Goal: Task Accomplishment & Management: Use online tool/utility

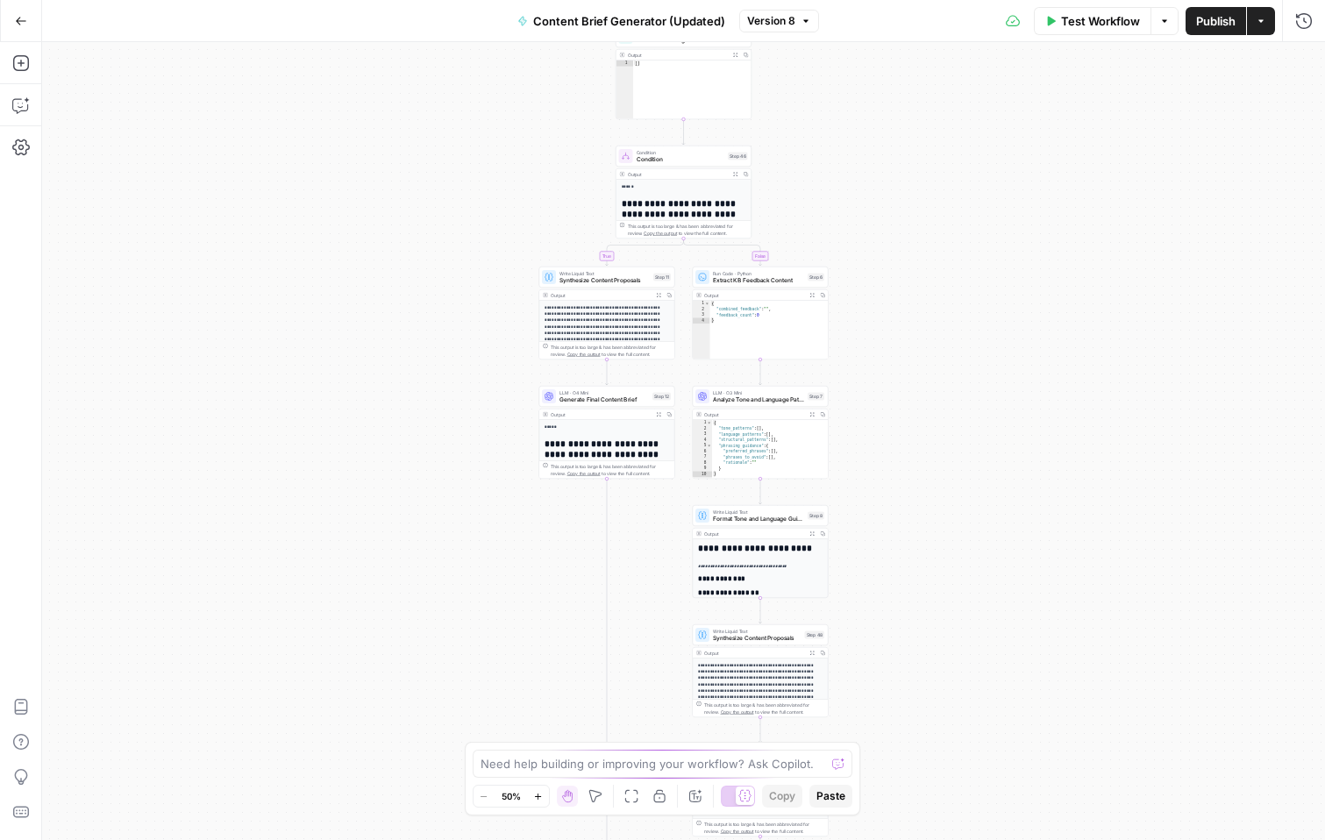
click at [23, 17] on icon "button" at bounding box center [21, 21] width 12 height 12
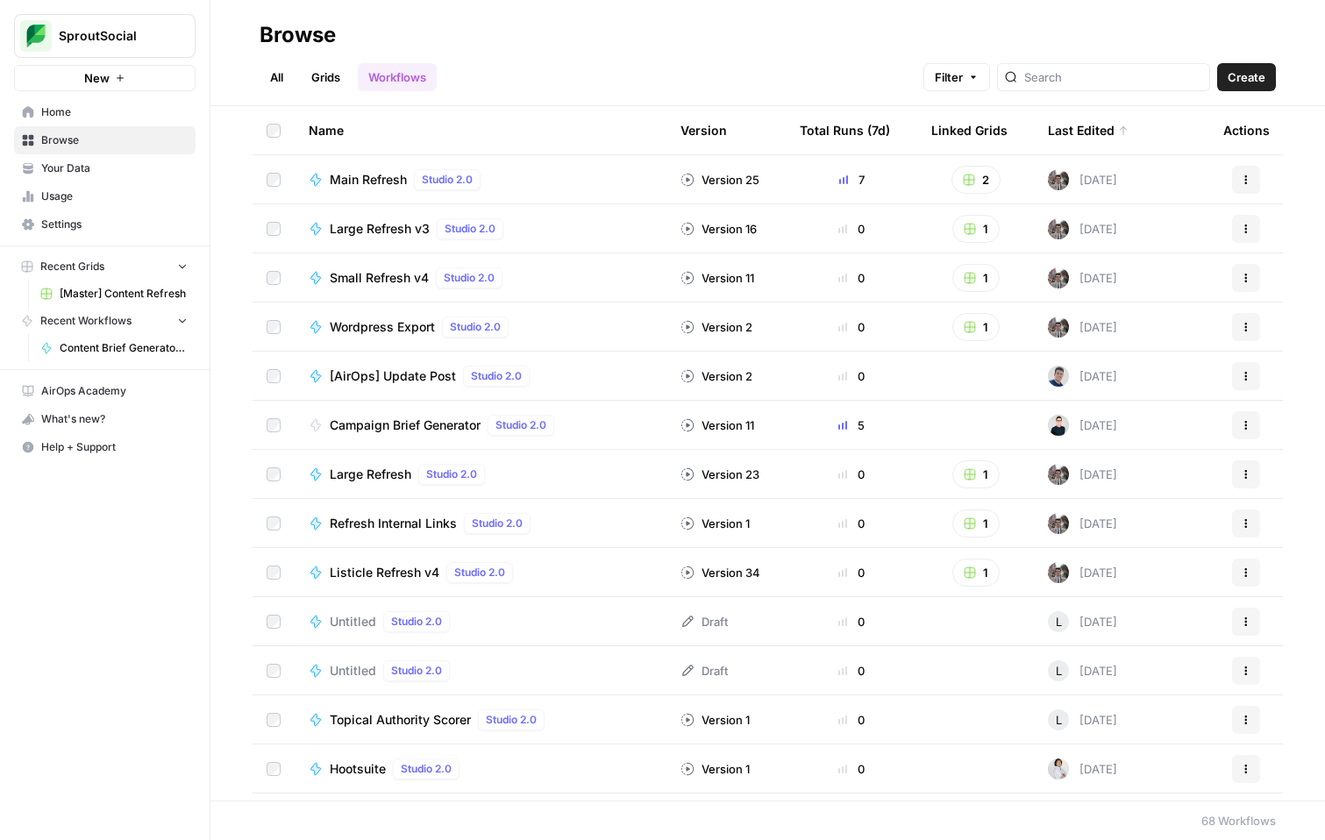
click at [1246, 75] on span "Create" at bounding box center [1247, 77] width 38 height 18
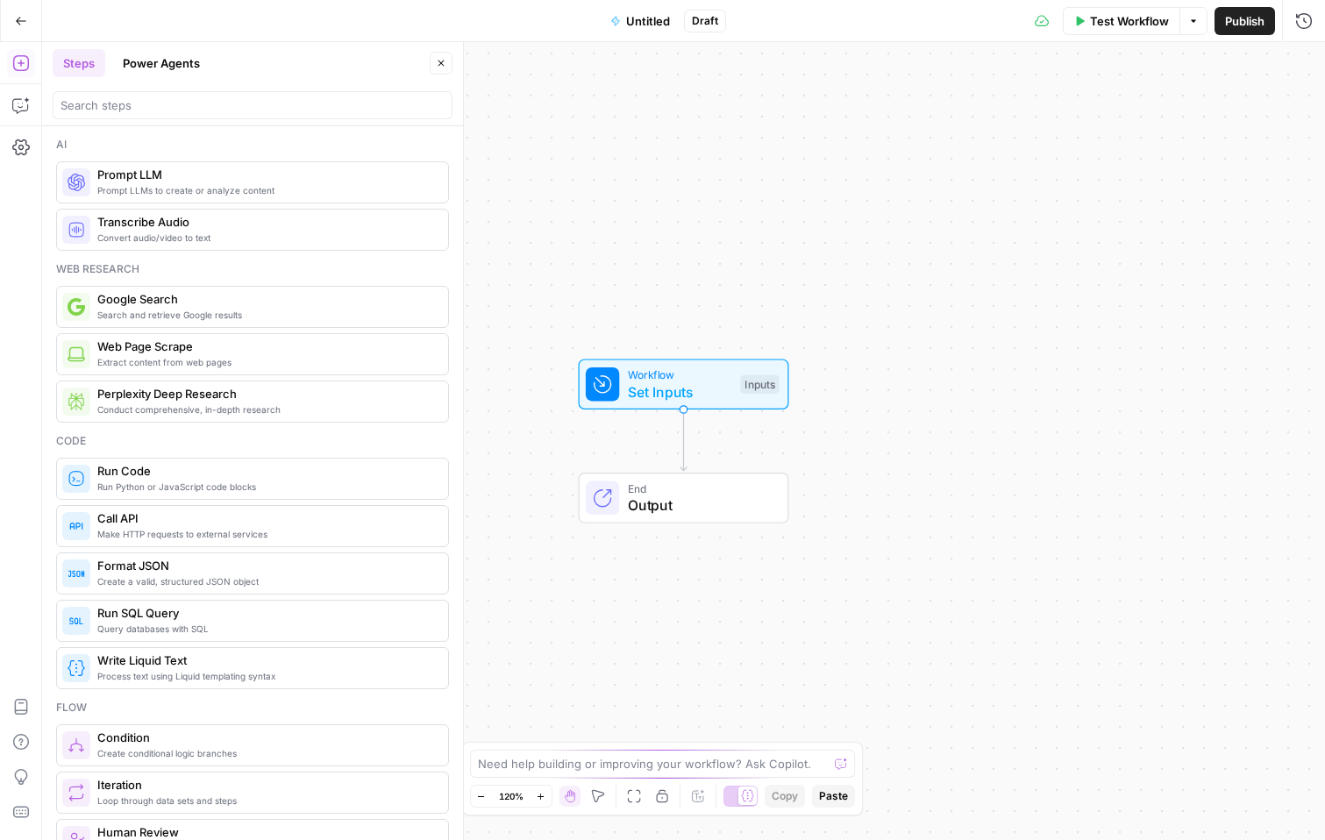
click at [653, 24] on span "Untitled" at bounding box center [648, 21] width 44 height 18
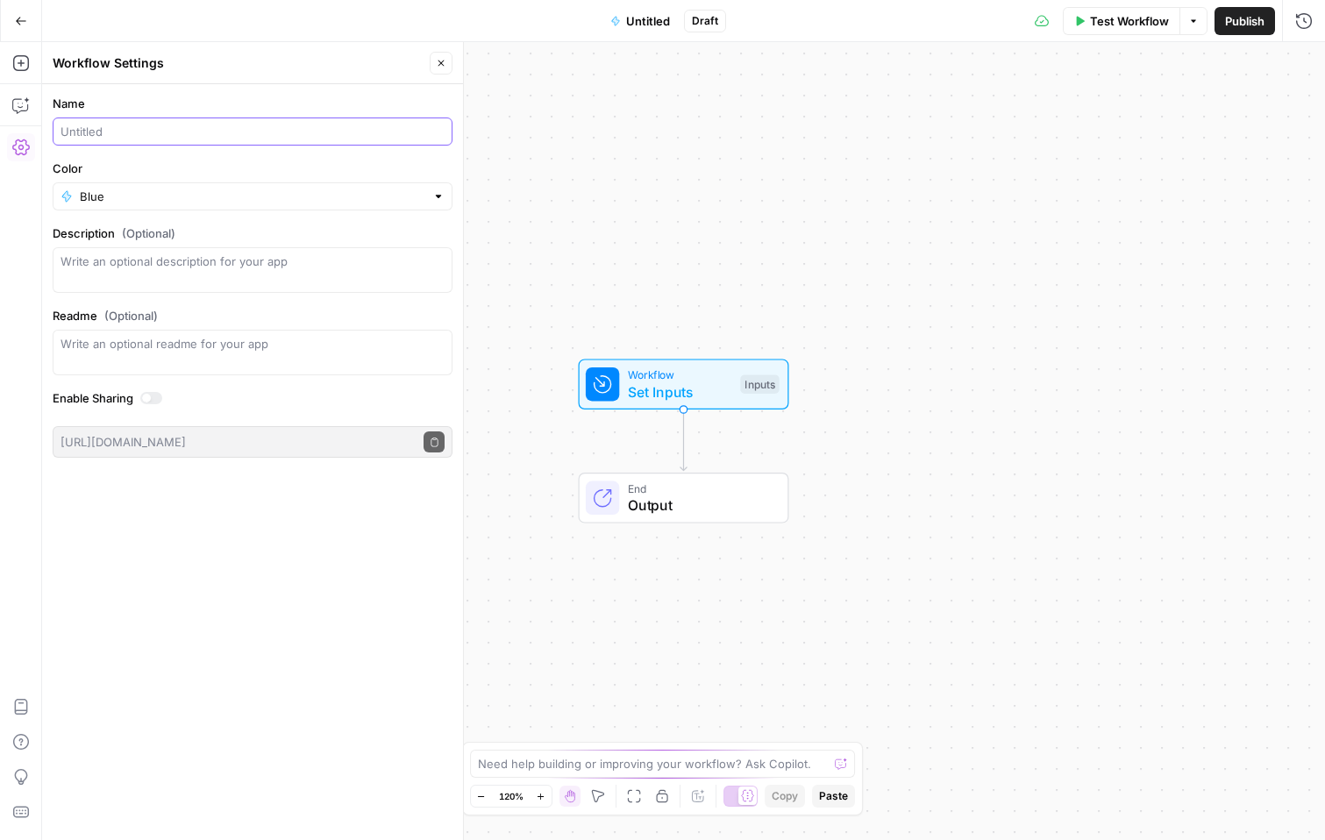
click at [253, 127] on input "Name" at bounding box center [253, 132] width 384 height 18
type input "Glossary Page Gen"
click at [229, 581] on div "Name Glossary Page Gen Color Blue Description (Optional) Readme (Optional) Writ…" at bounding box center [252, 462] width 421 height 756
click at [27, 25] on button "Go Back" at bounding box center [21, 21] width 32 height 32
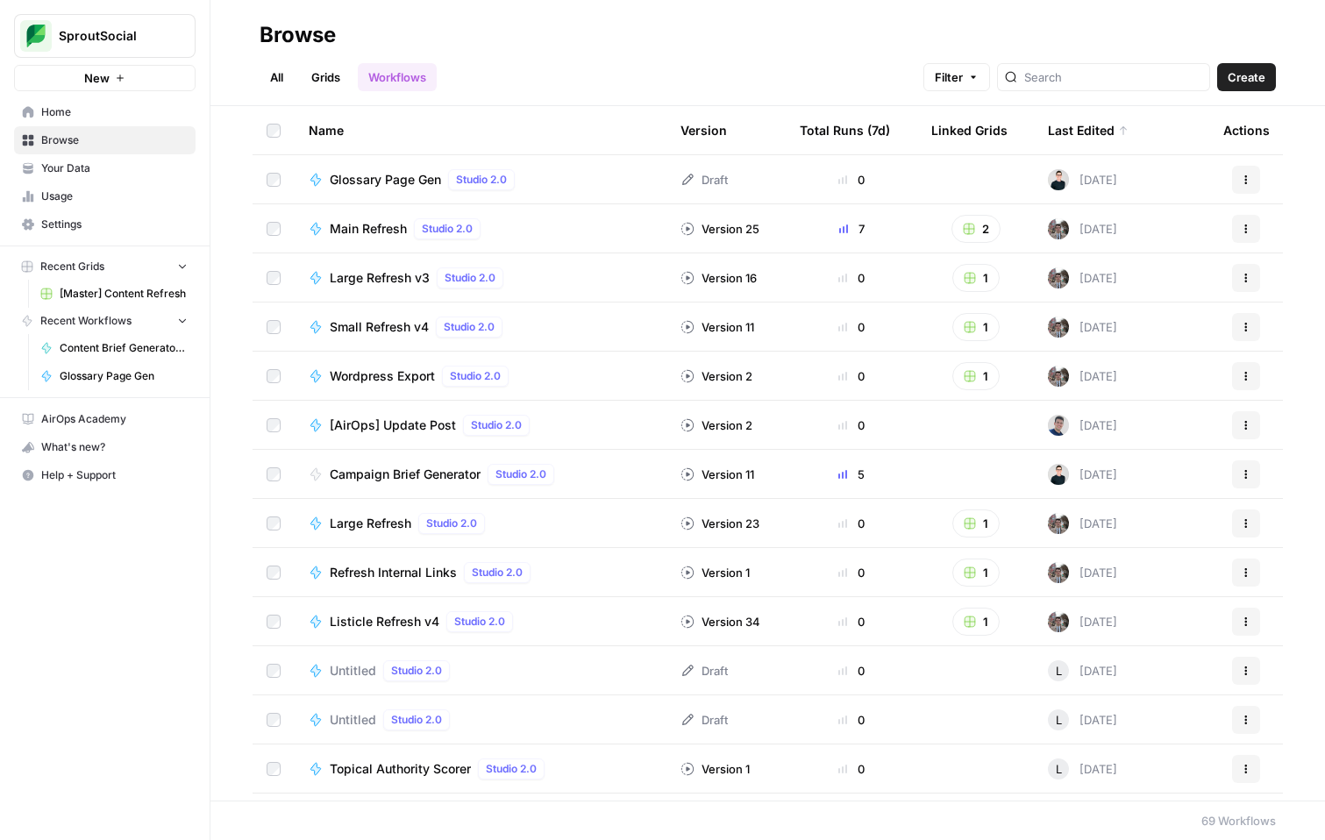
click at [416, 174] on span "Glossary Page Gen" at bounding box center [385, 180] width 111 height 18
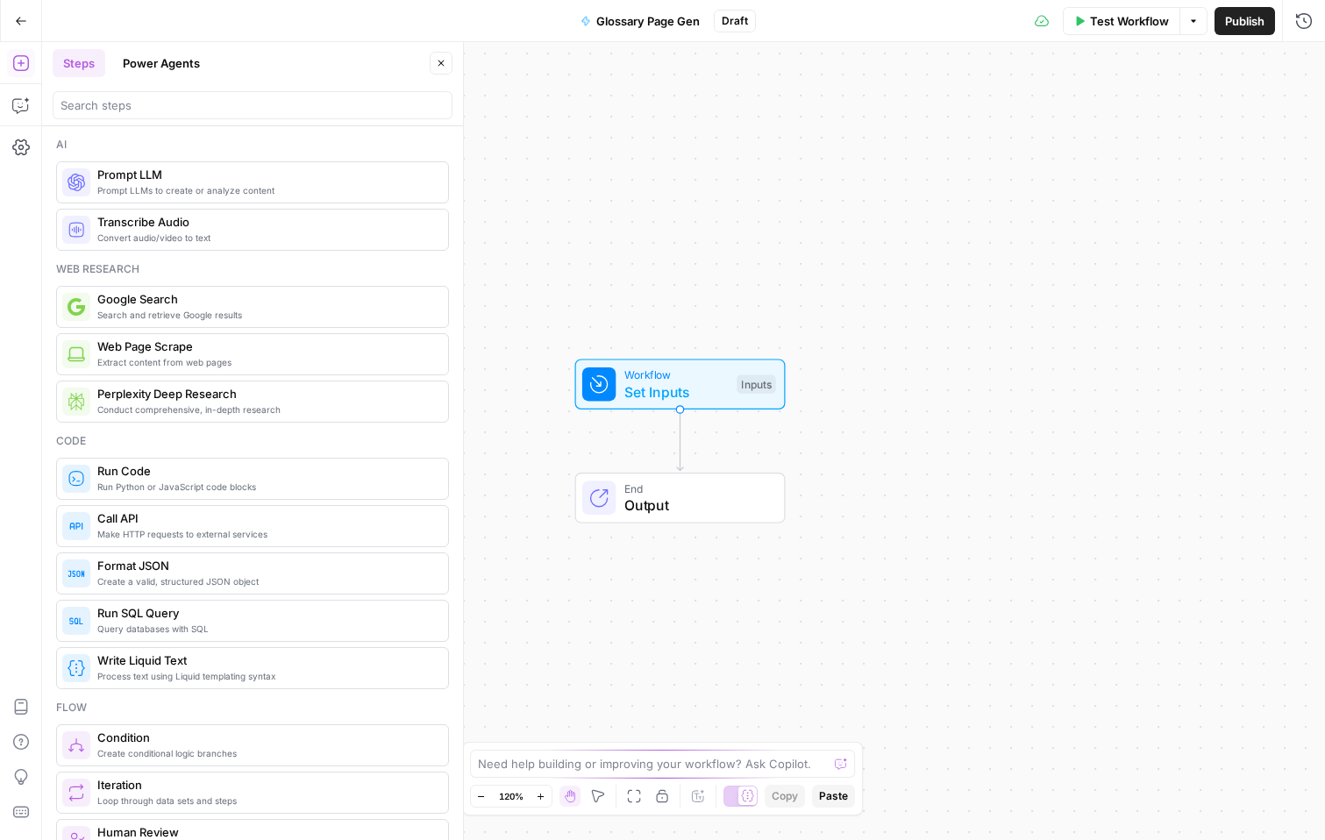
click at [675, 18] on span "Glossary Page Gen" at bounding box center [648, 21] width 104 height 18
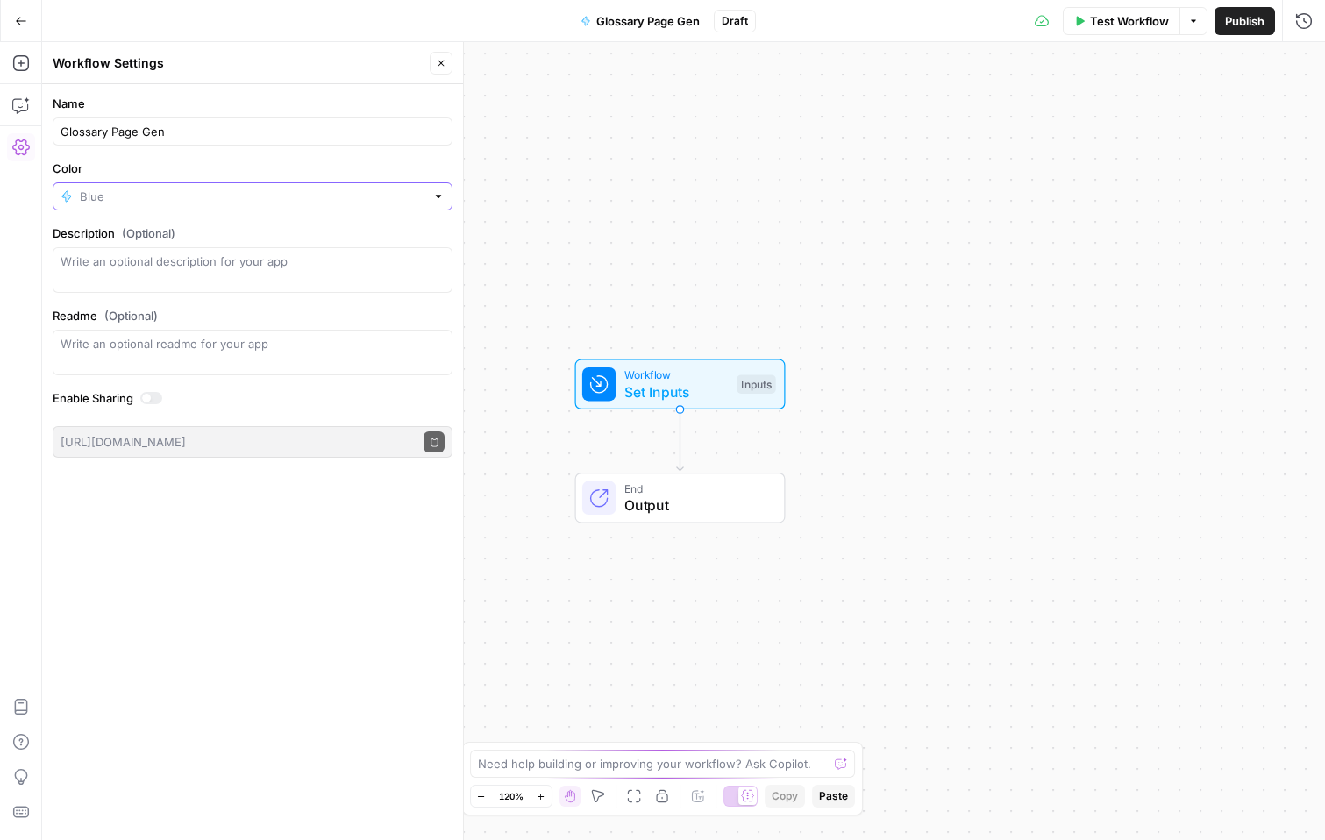
click at [134, 193] on input "Color" at bounding box center [253, 197] width 346 height 18
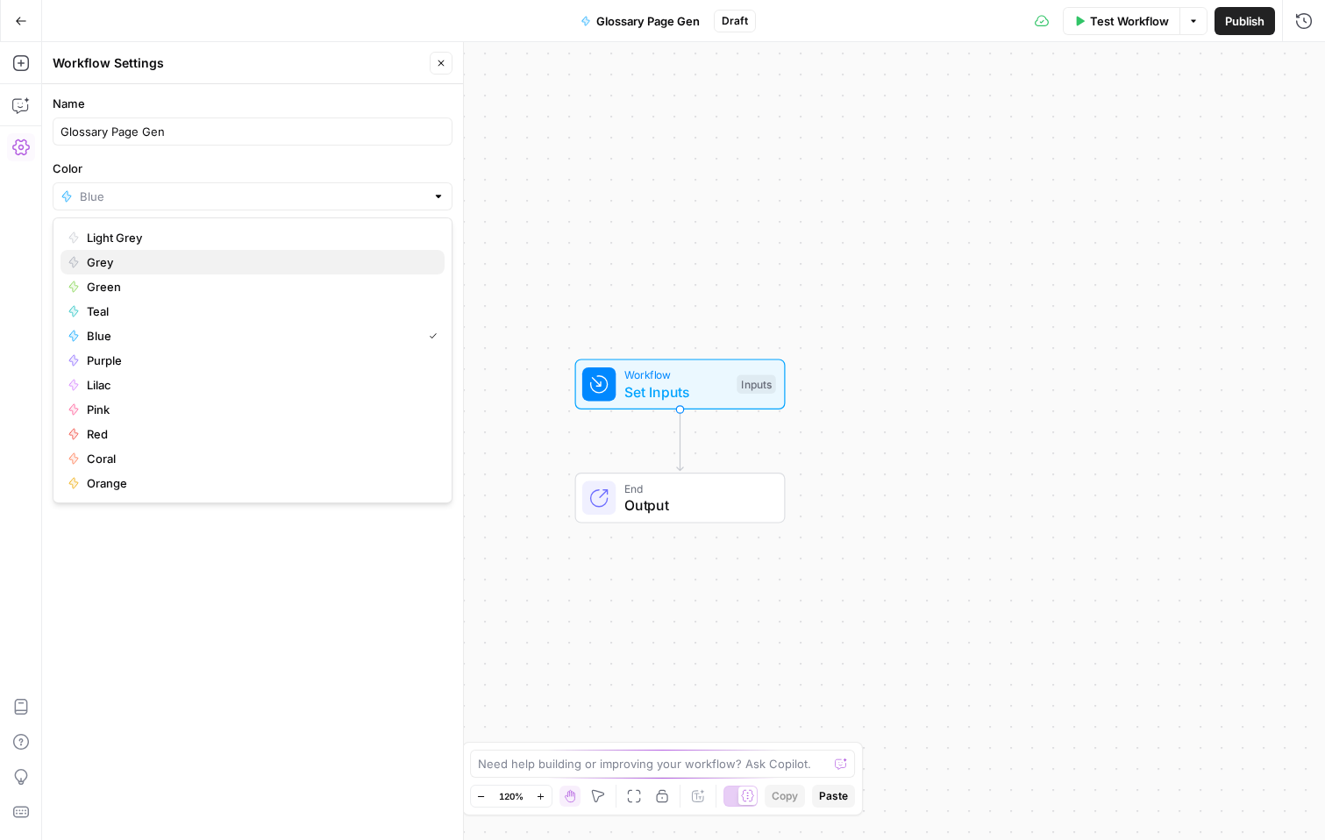
click at [223, 259] on span "Grey" at bounding box center [259, 263] width 344 height 18
type input "Grey"
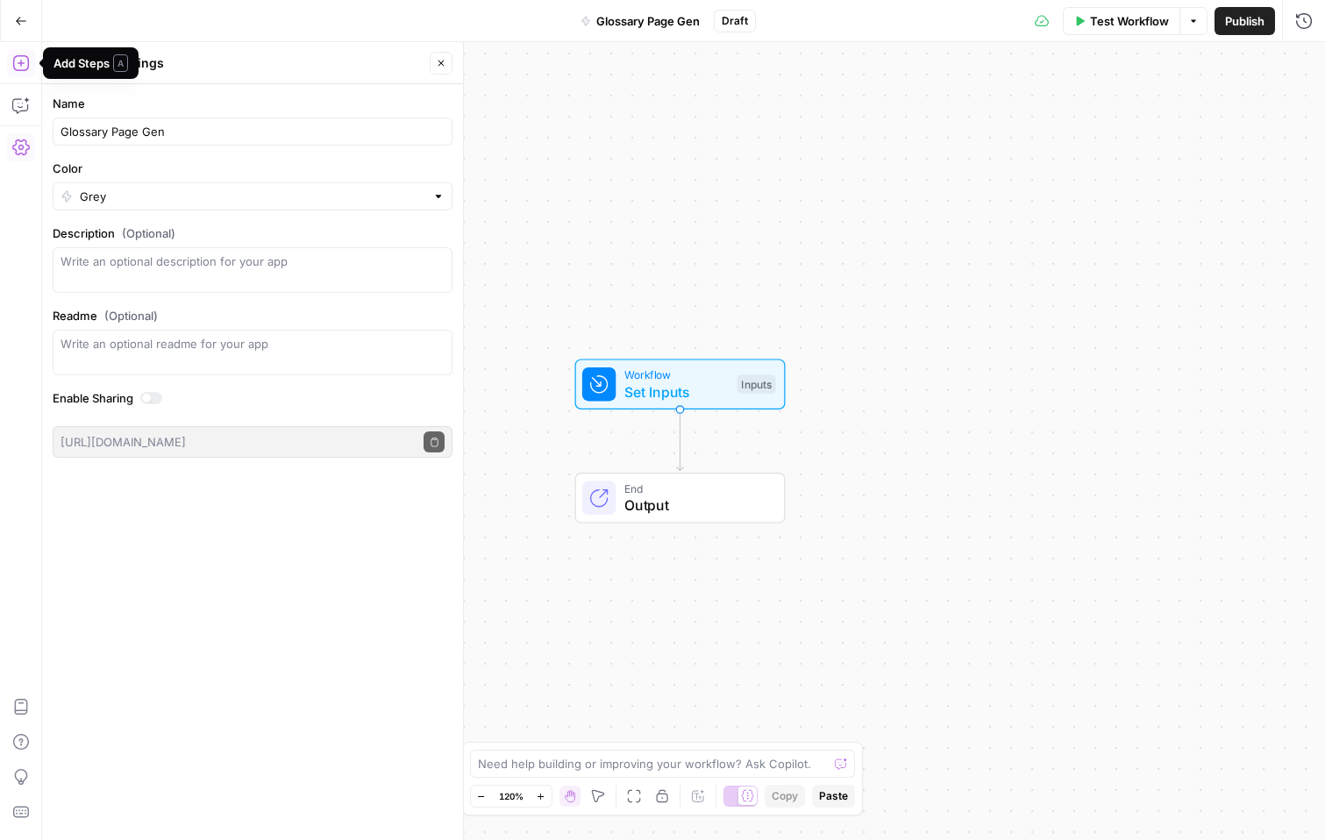
click at [25, 64] on icon "button" at bounding box center [21, 63] width 18 height 18
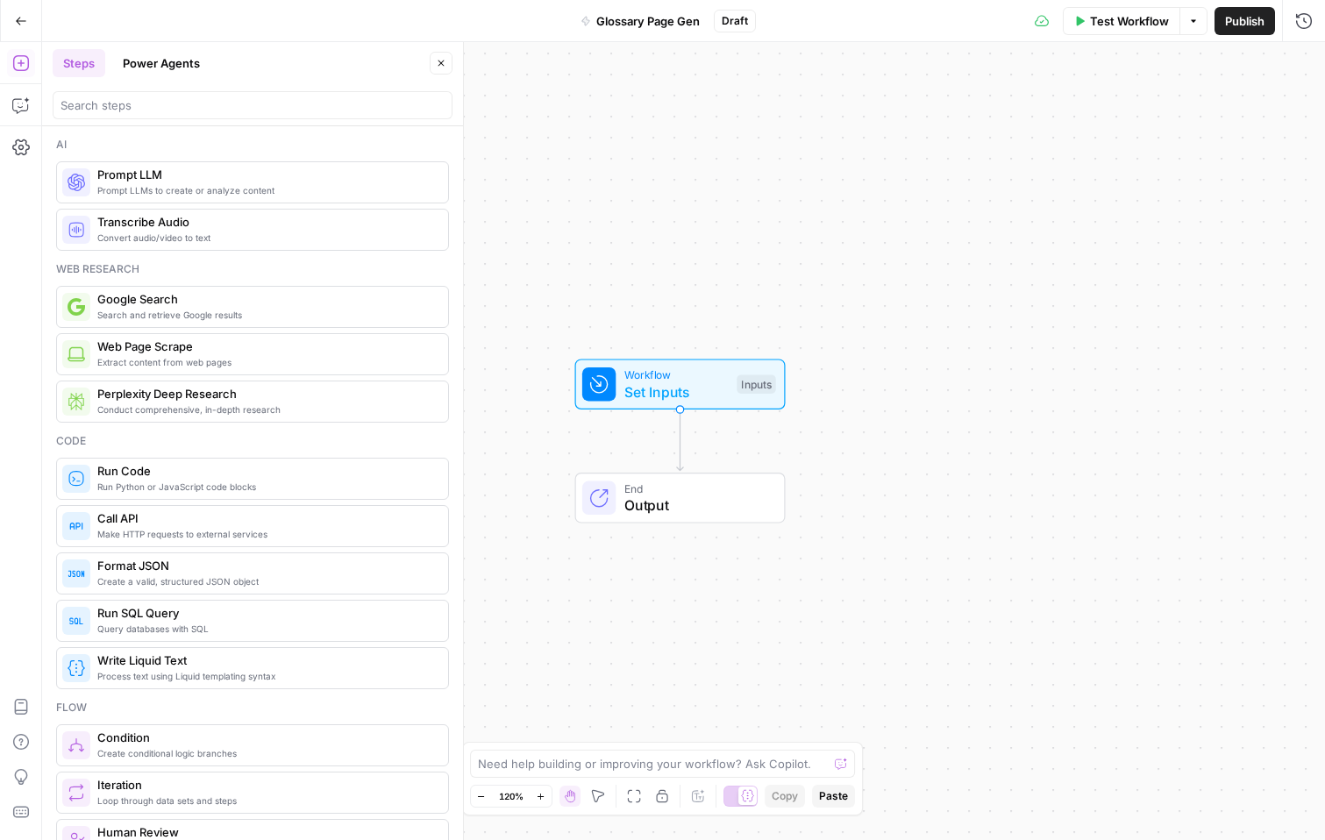
click at [675, 376] on span "Workflow" at bounding box center [677, 375] width 104 height 17
click at [1169, 115] on button "Add Field" at bounding box center [1113, 119] width 337 height 28
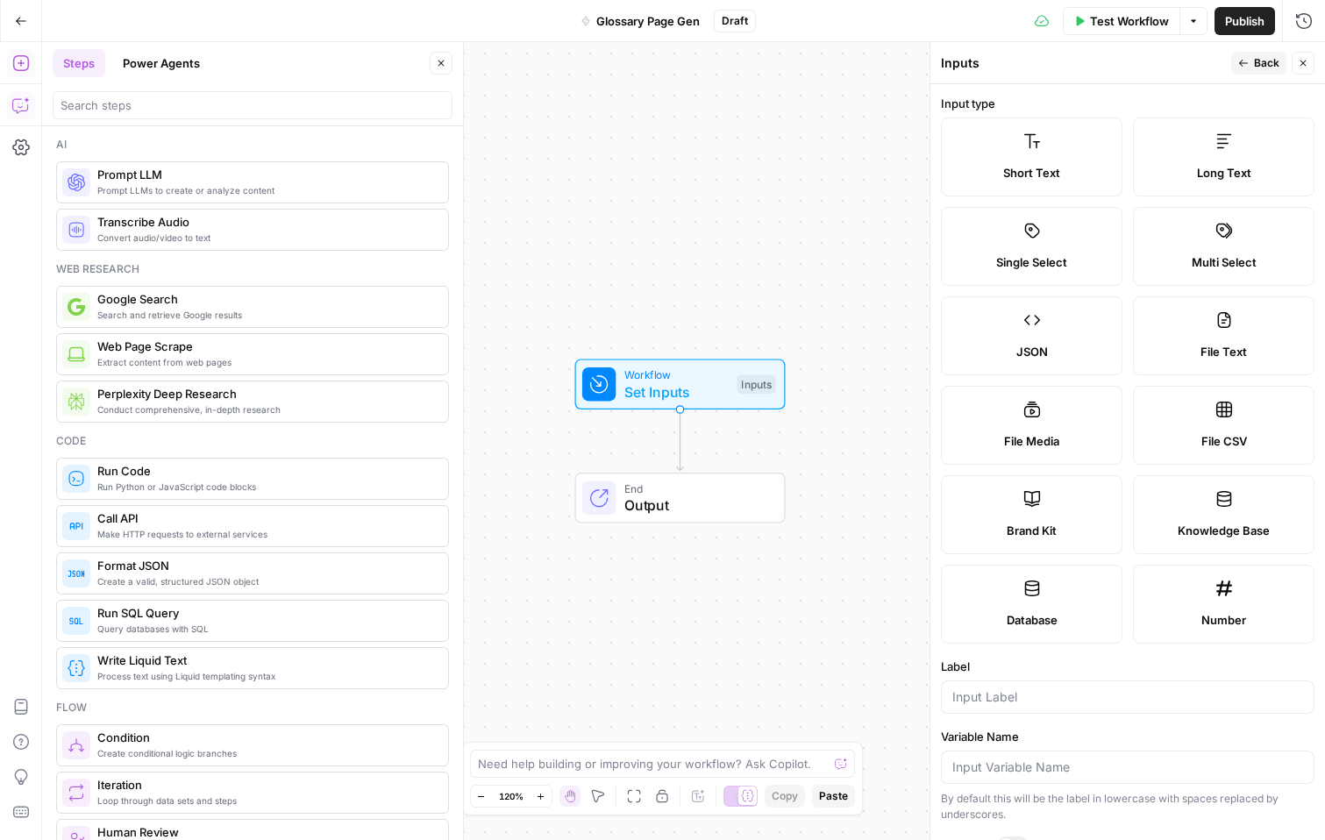
click at [18, 109] on icon "button" at bounding box center [21, 105] width 18 height 18
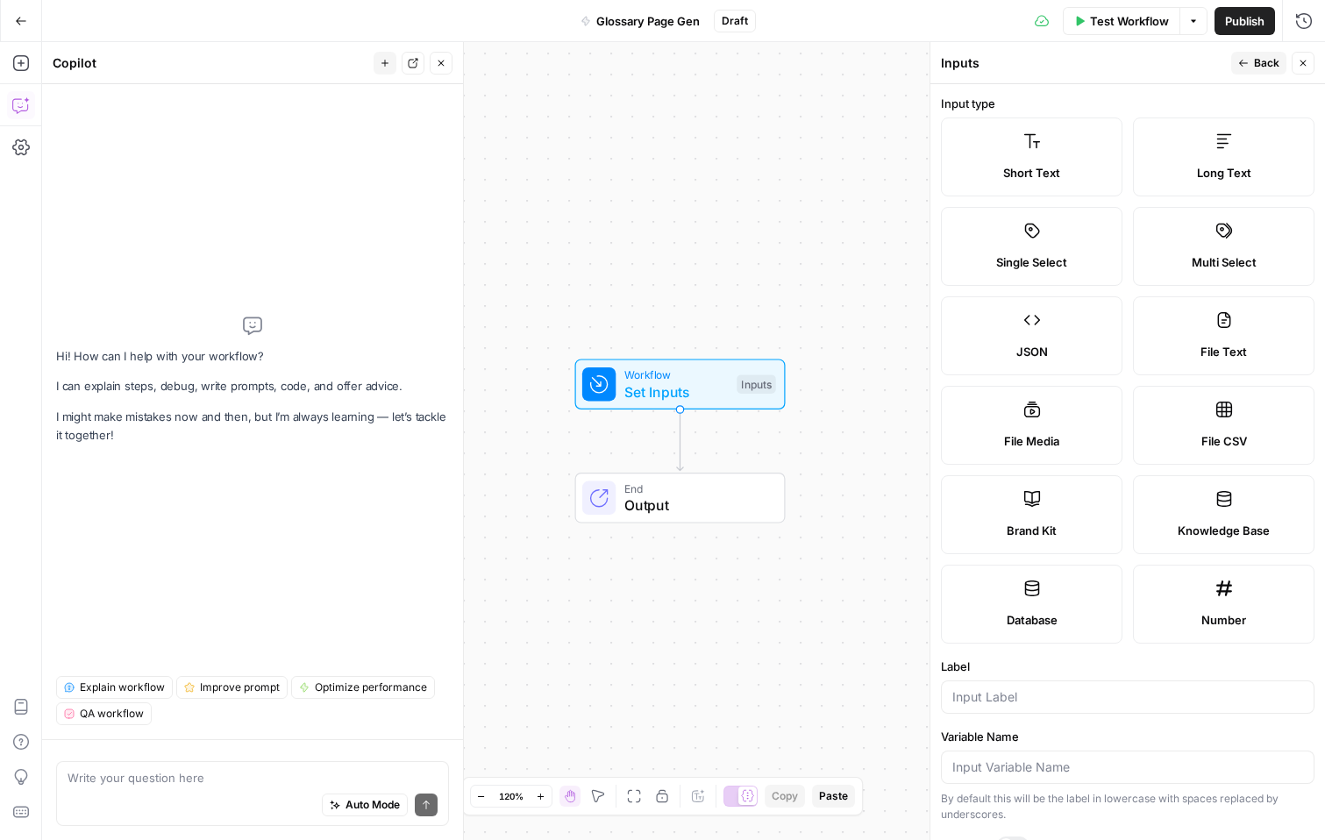
click at [193, 779] on textarea at bounding box center [253, 778] width 370 height 18
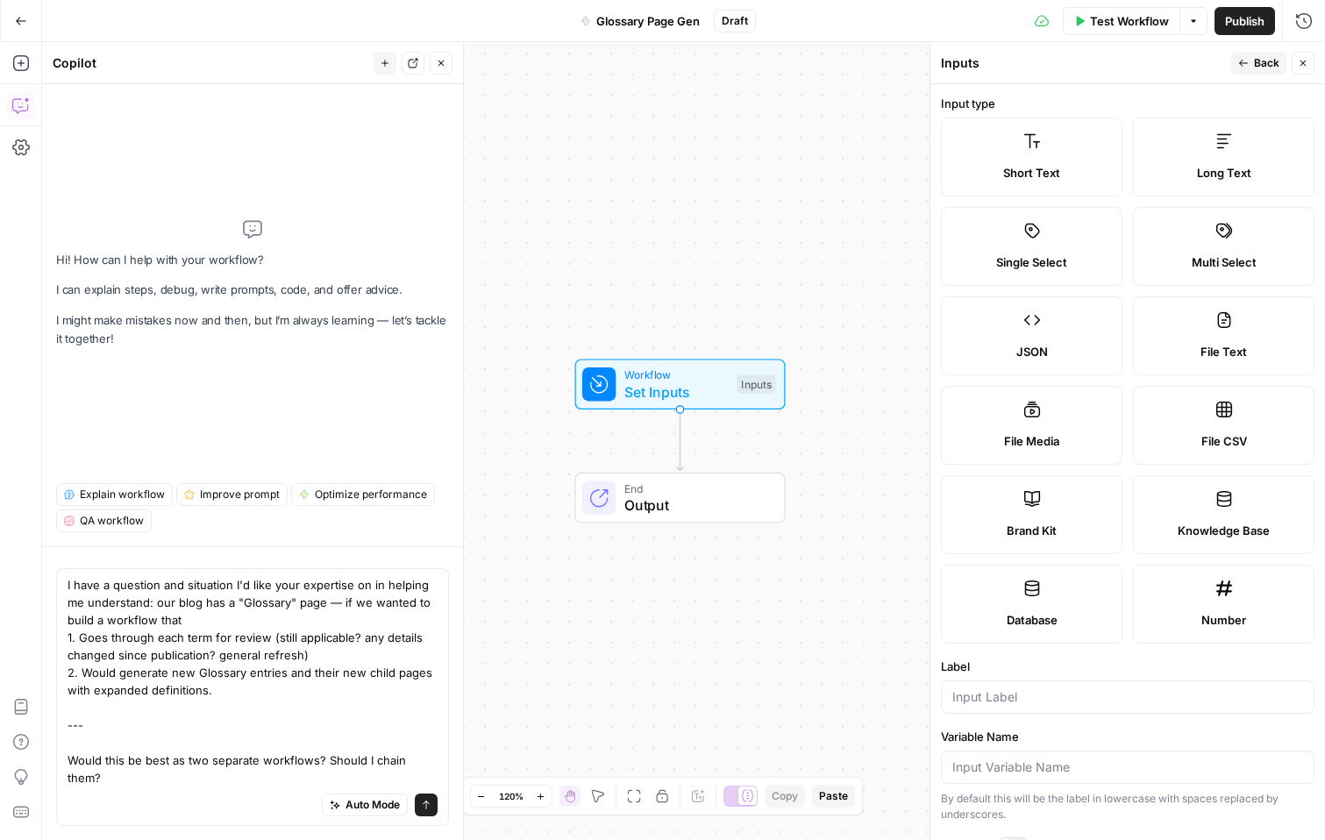
click at [140, 754] on textarea "I have a question and situation I'd like your expertise on in helping me unders…" at bounding box center [253, 681] width 370 height 211
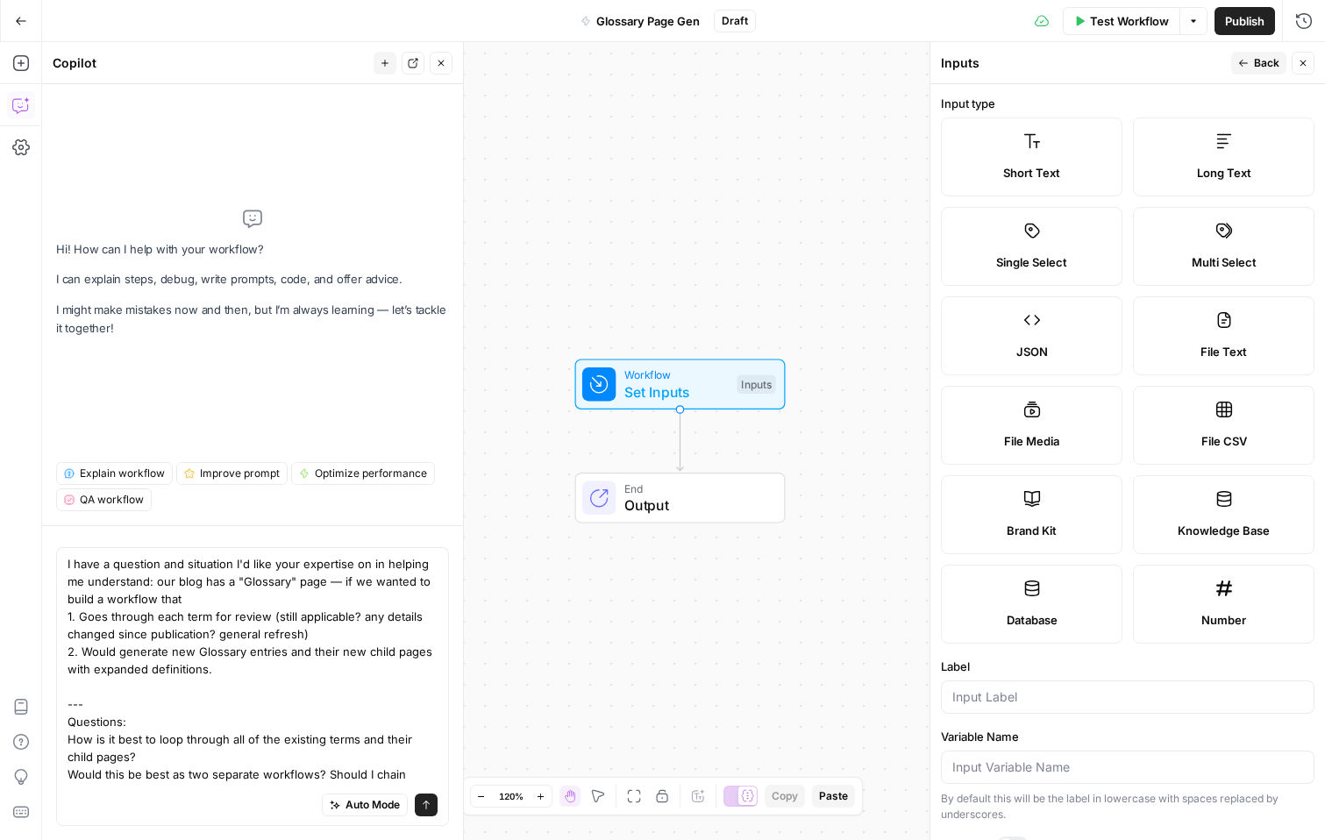
drag, startPoint x: 84, startPoint y: 619, endPoint x: 50, endPoint y: 619, distance: 34.2
click at [50, 619] on div "I have a question and situation I'd like your expertise on in helping me unders…" at bounding box center [252, 682] width 421 height 315
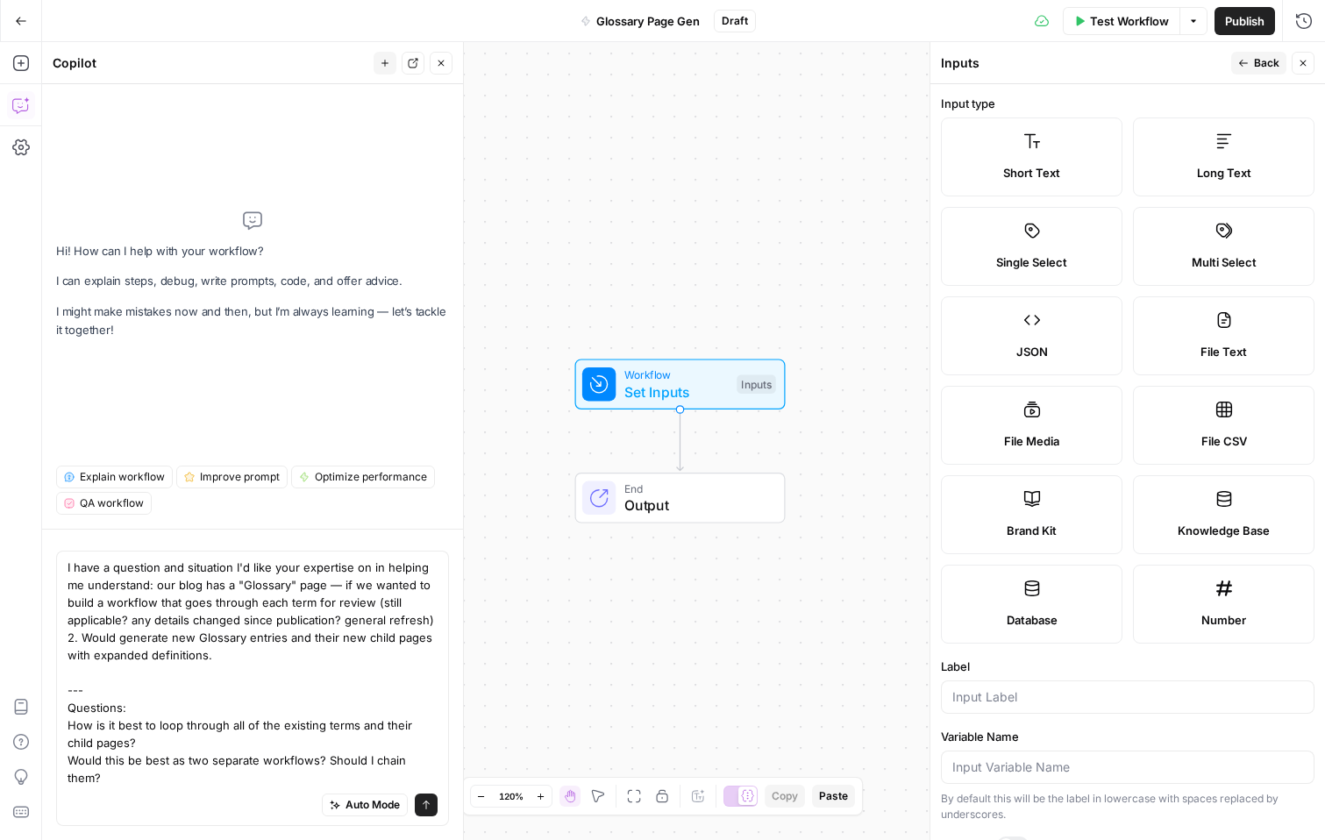
drag, startPoint x: 440, startPoint y: 780, endPoint x: 413, endPoint y: 755, distance: 36.6
click at [413, 754] on div "I have a question and situation I'd like your expertise on in helping me unders…" at bounding box center [252, 688] width 393 height 275
drag, startPoint x: 404, startPoint y: 760, endPoint x: 465, endPoint y: 775, distance: 63.2
click at [464, 775] on div "Copilot New chat Detach Close Hi! How can I help with your workflow? I can expl…" at bounding box center [253, 441] width 422 height 798
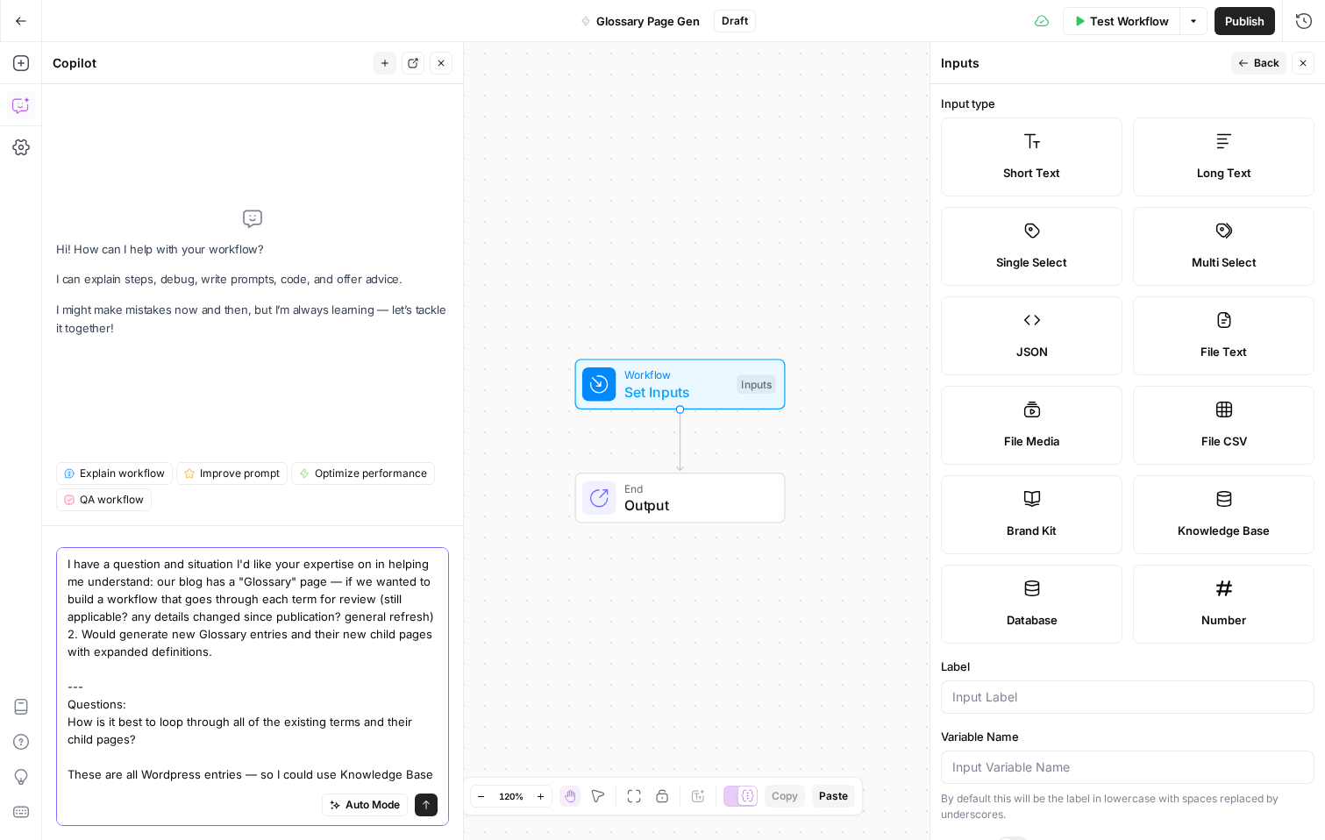
type textarea "I have a question and situation I'd like your expertise on in helping me unders…"
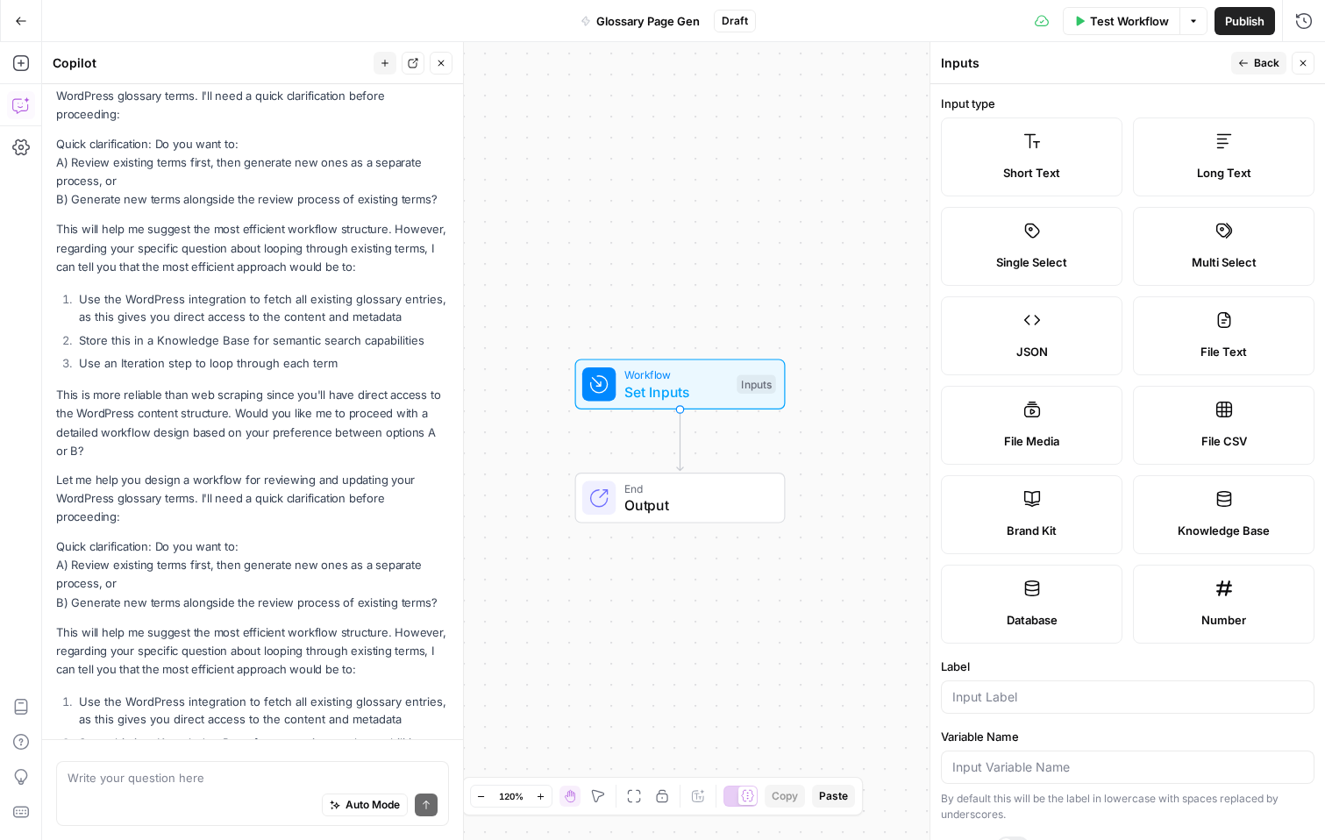
scroll to position [468, 0]
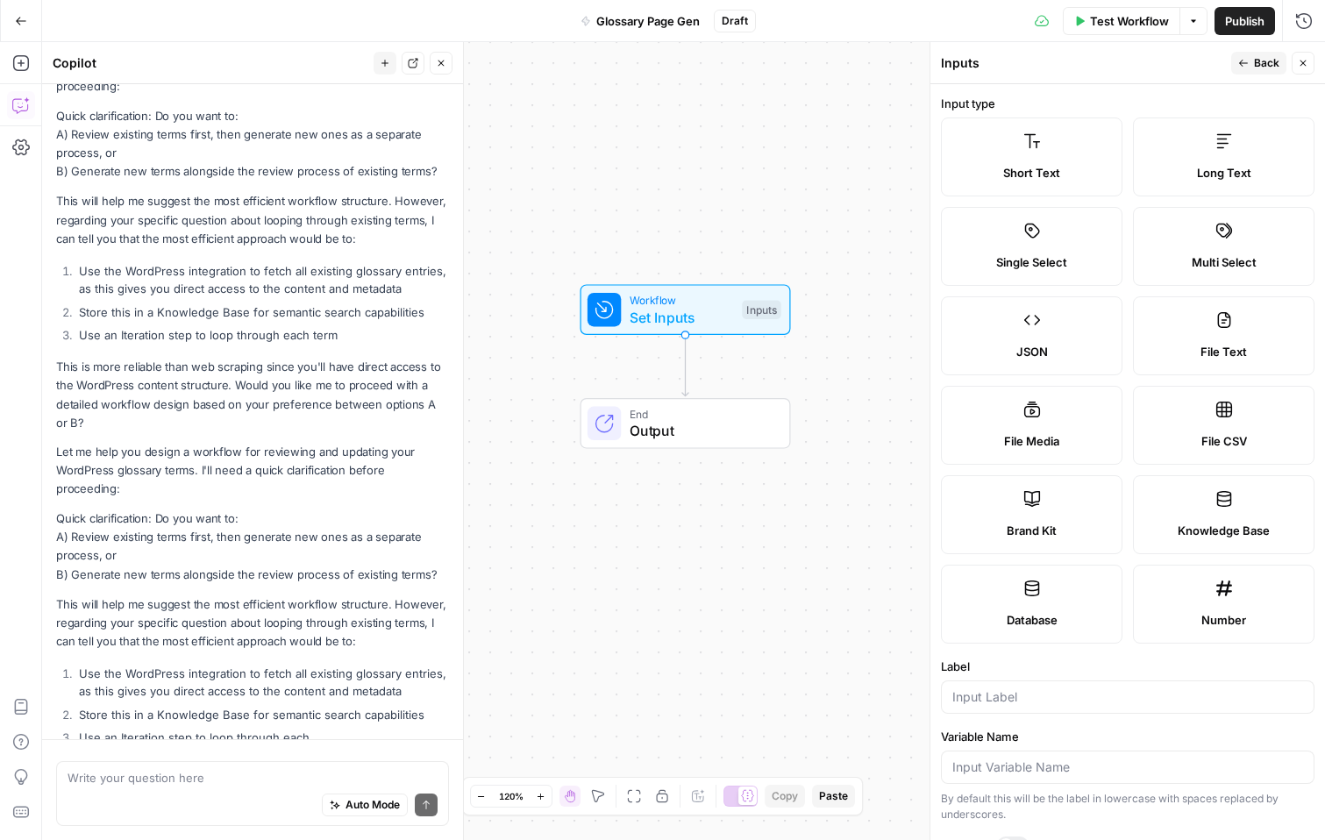
click at [837, 454] on div "Workflow Set Inputs Inputs End Output" at bounding box center [683, 441] width 1283 height 798
click at [612, 577] on div "Workflow Set Inputs Inputs End Output" at bounding box center [683, 441] width 1283 height 798
click at [25, 74] on button "Add Steps" at bounding box center [21, 63] width 28 height 28
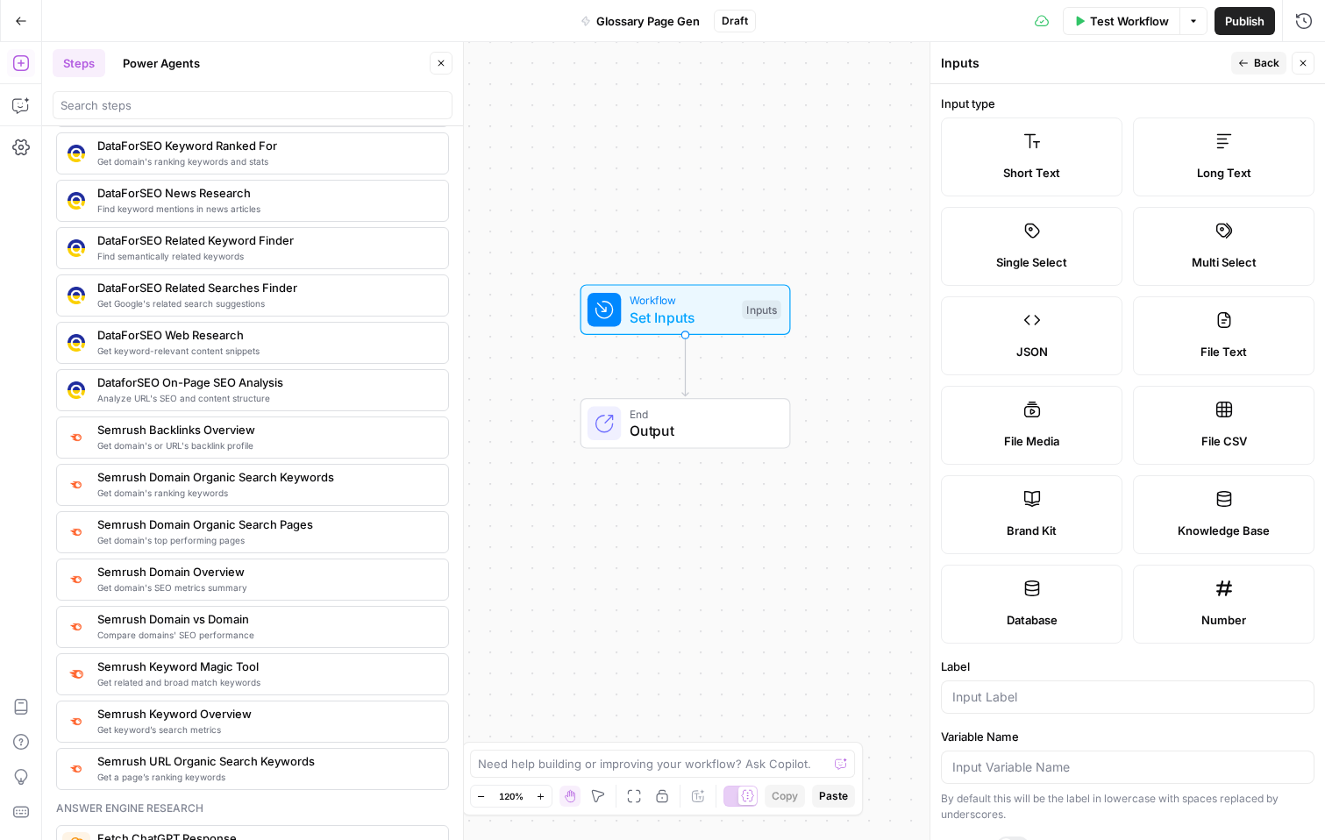
scroll to position [1889, 0]
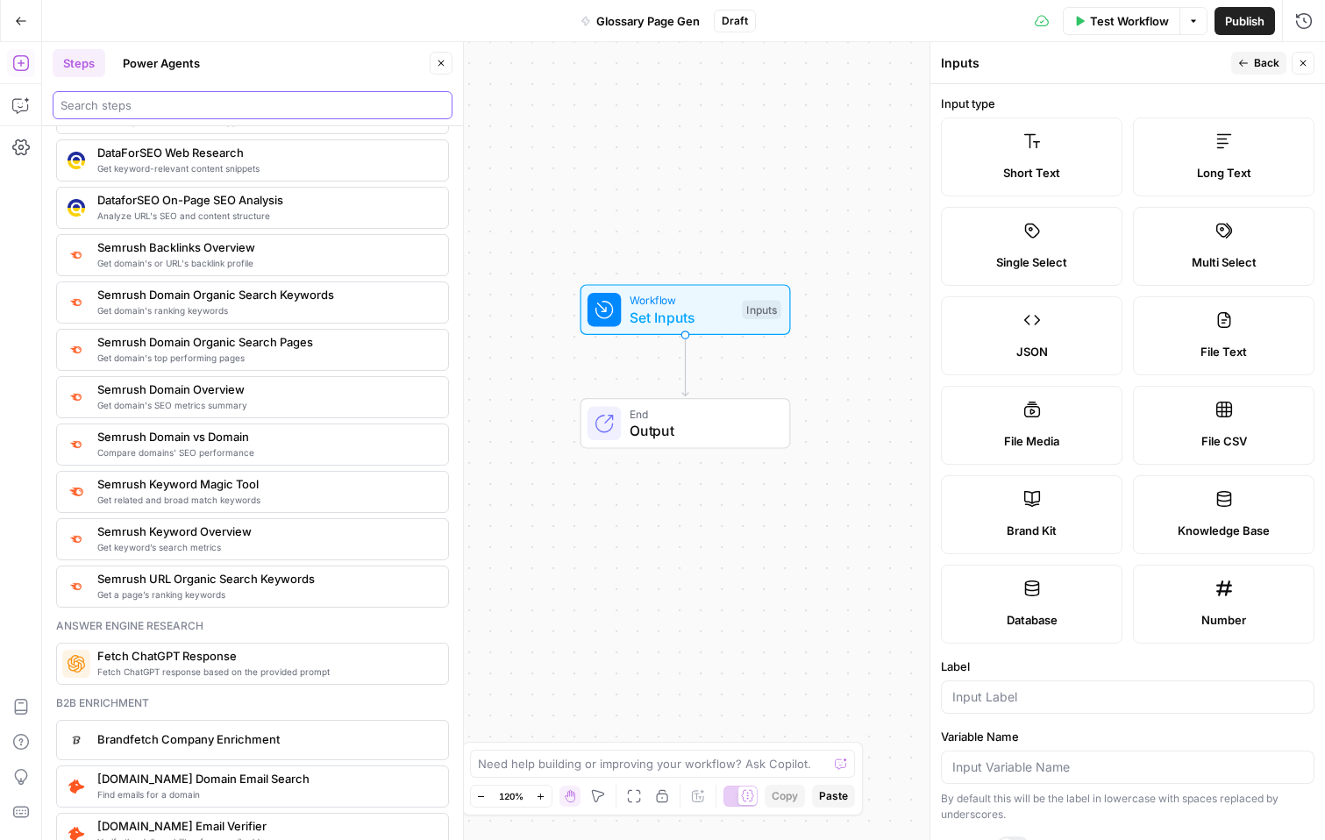
click at [199, 99] on input "search" at bounding box center [253, 105] width 384 height 18
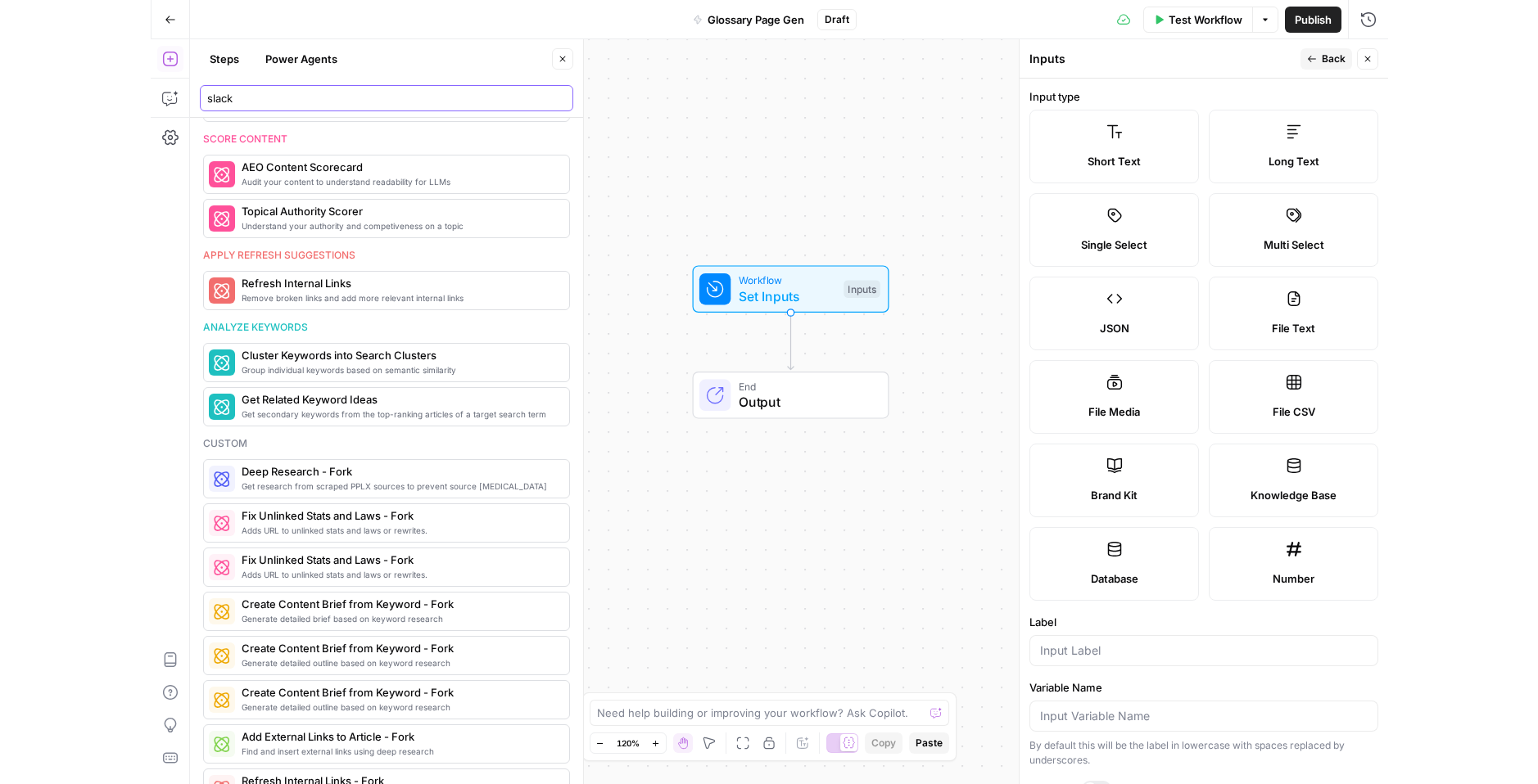
scroll to position [0, 0]
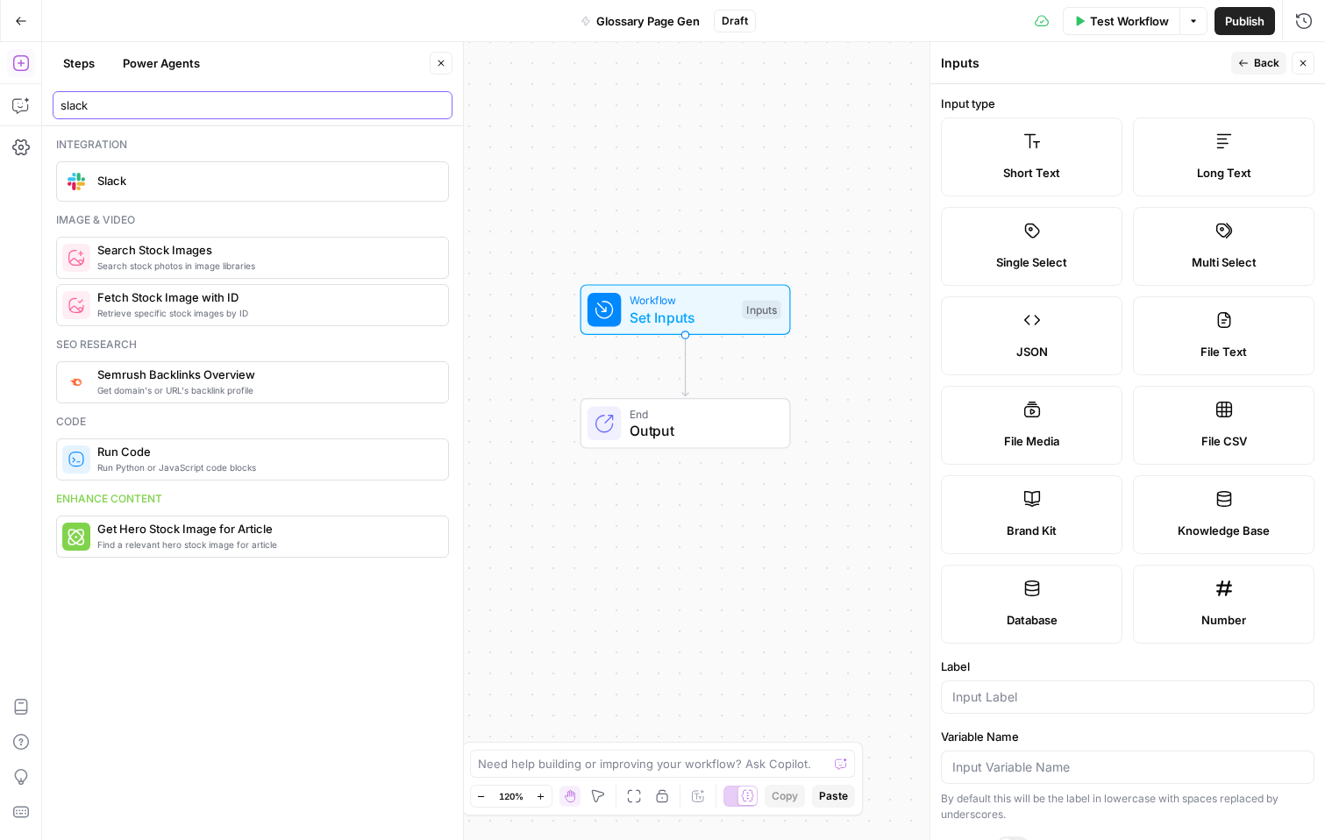
type input "slack"
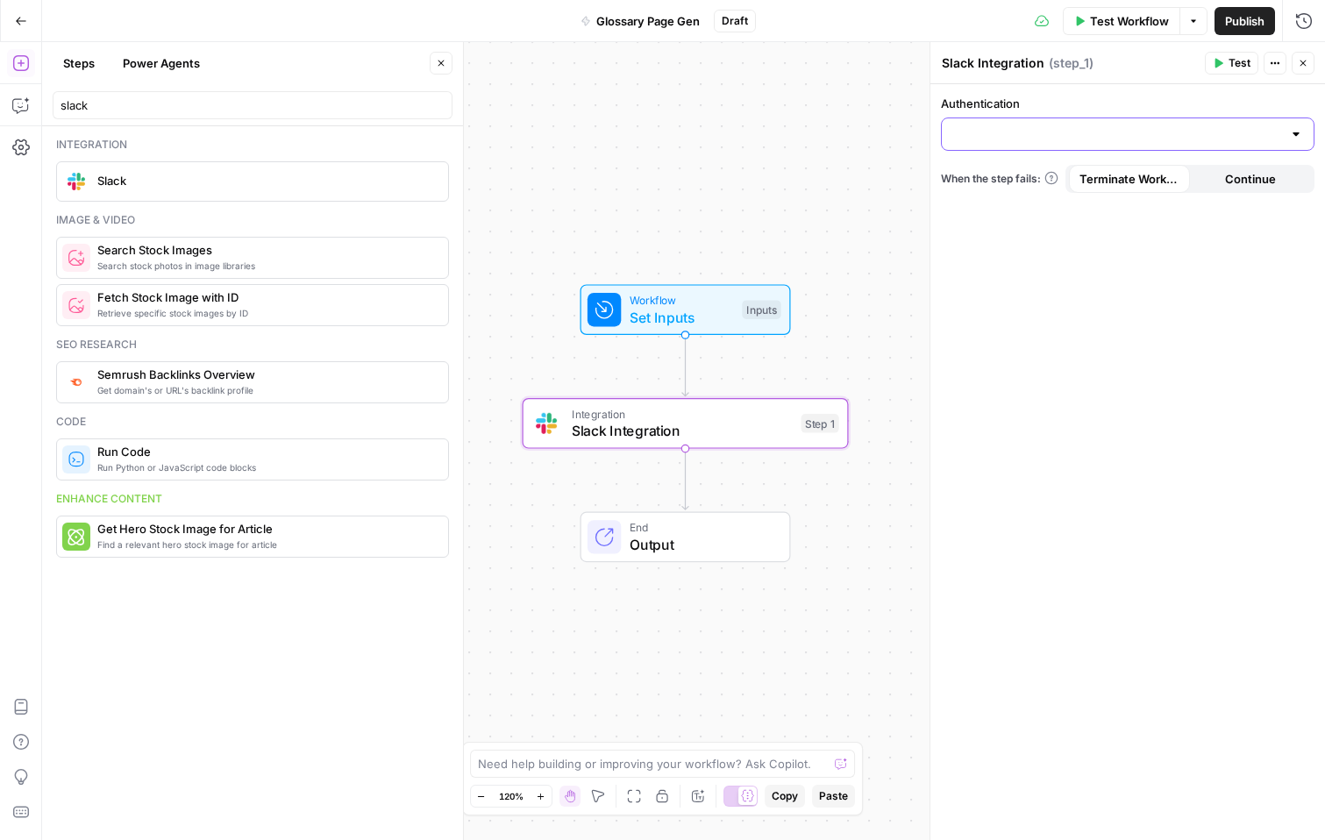
click at [1148, 125] on input "Authentication" at bounding box center [1118, 134] width 330 height 18
click at [1116, 169] on span "Slack 1" at bounding box center [1124, 178] width 337 height 18
type input "Slack 1"
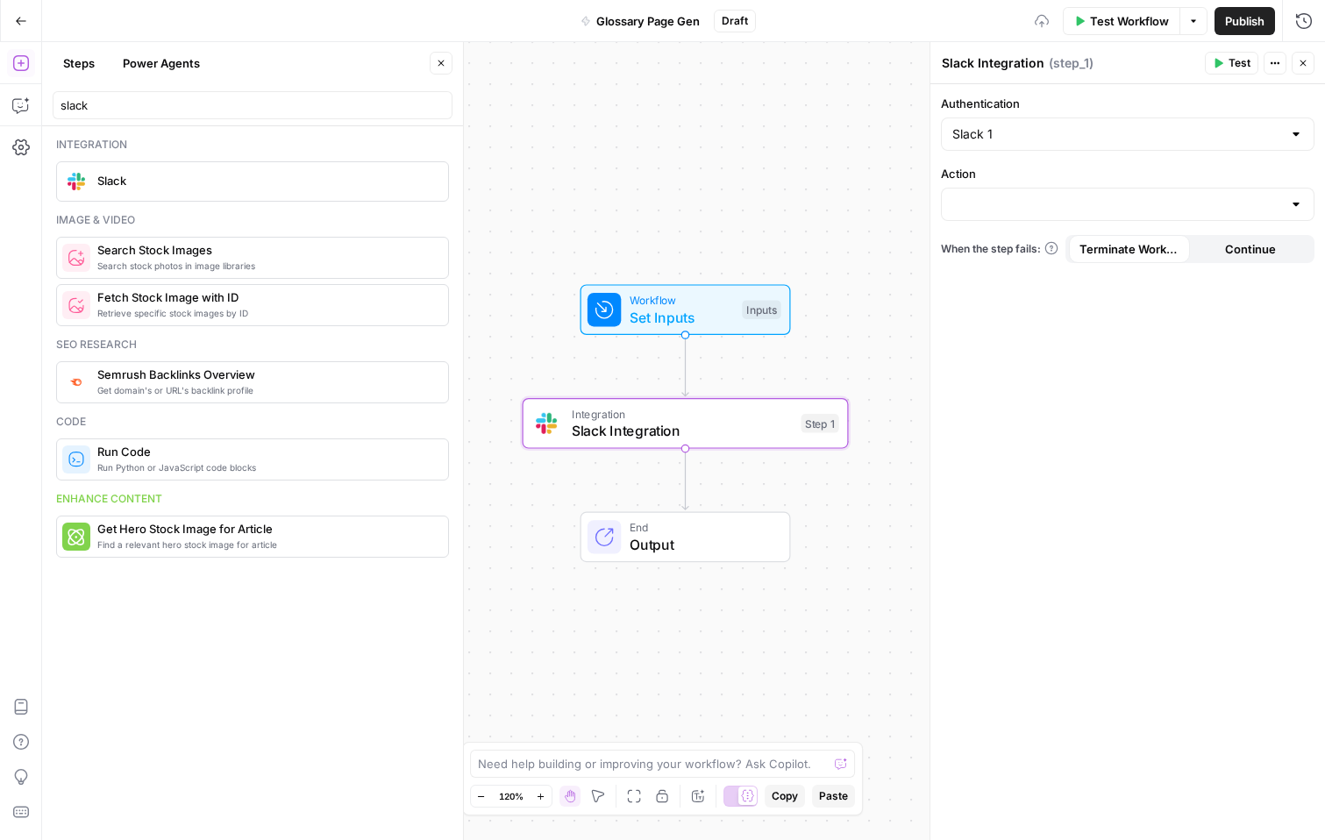
click at [1121, 189] on div at bounding box center [1128, 204] width 374 height 33
click at [1101, 247] on span "Send Channel Message" at bounding box center [1124, 248] width 337 height 18
type input "Send Channel Message"
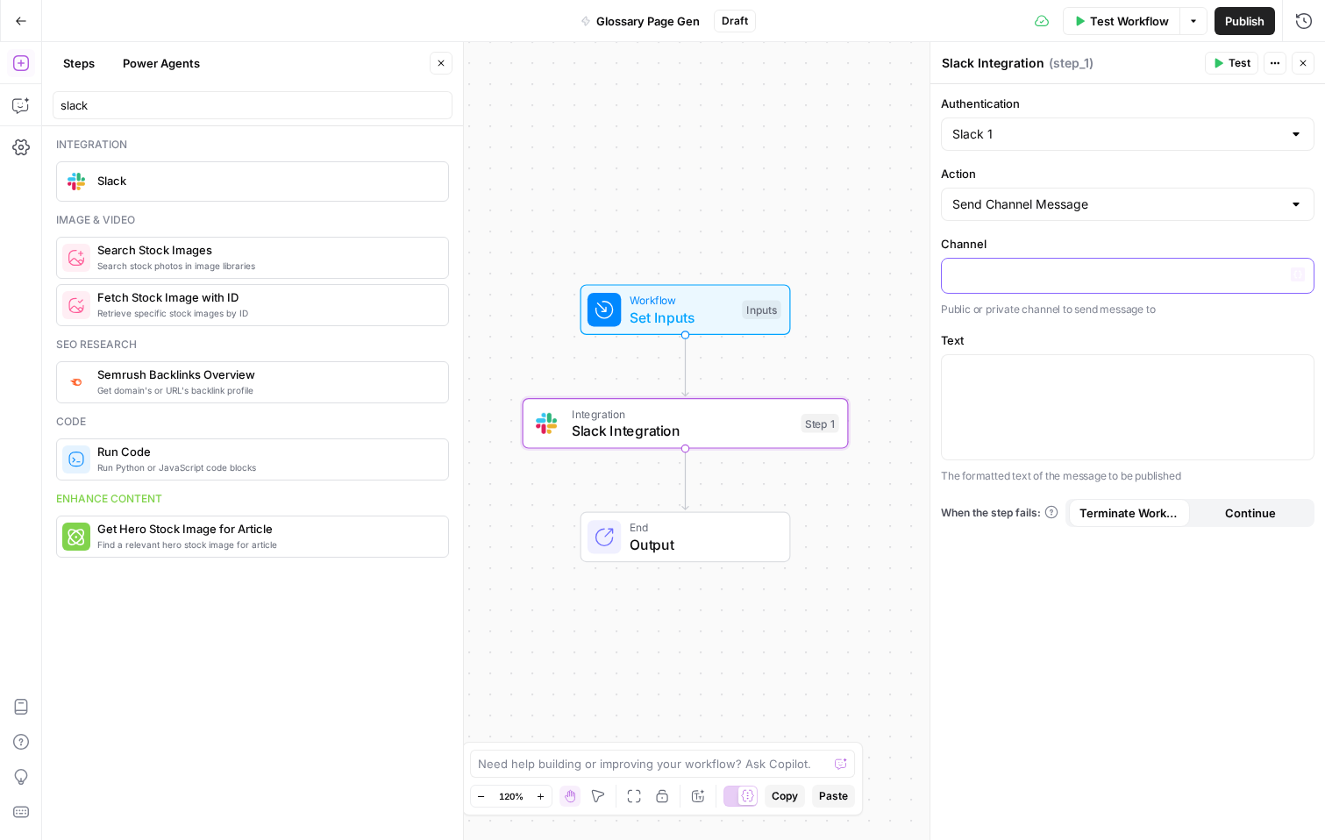
click at [1087, 277] on p at bounding box center [1128, 275] width 351 height 18
click at [1050, 280] on p at bounding box center [1128, 275] width 351 height 18
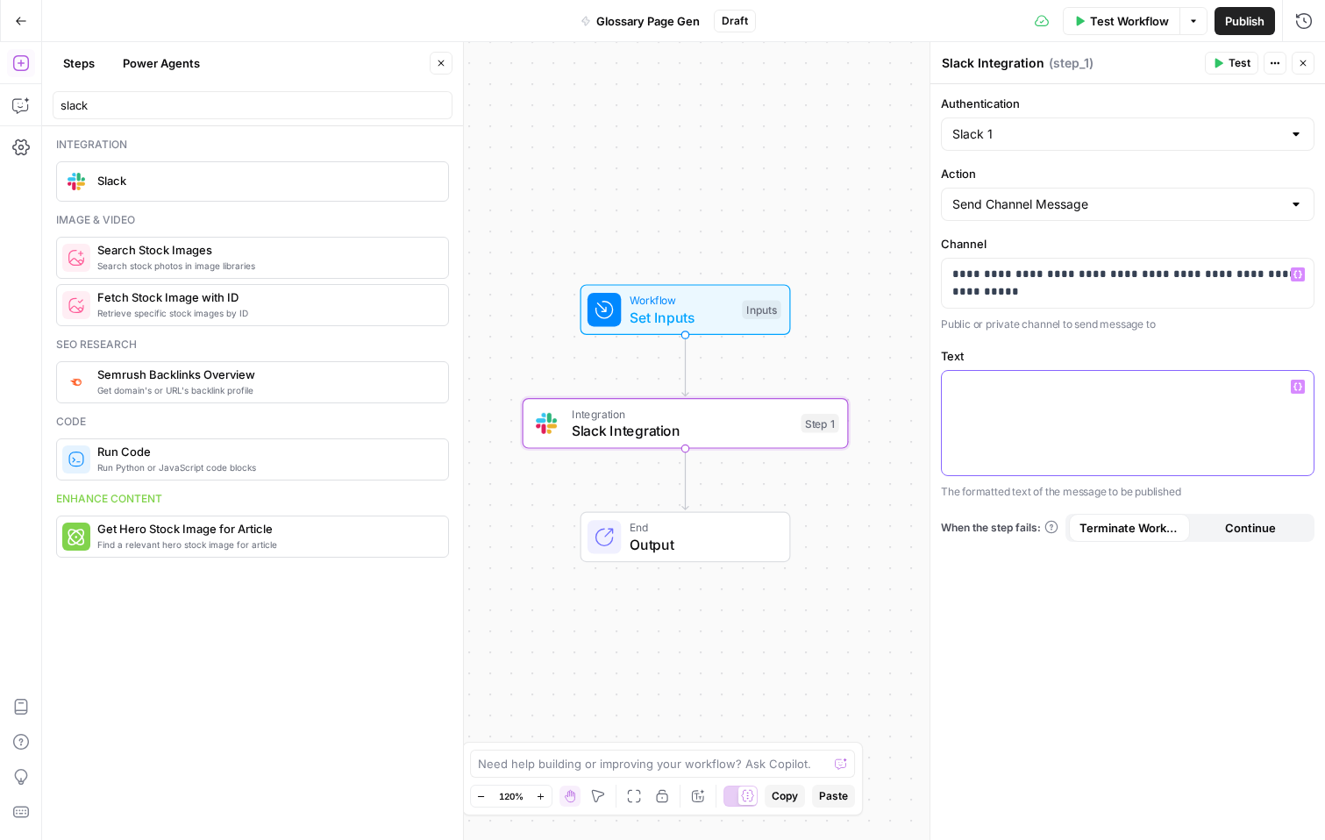
click at [1096, 384] on p at bounding box center [1128, 387] width 351 height 18
click at [1232, 59] on span "Test" at bounding box center [1240, 63] width 22 height 16
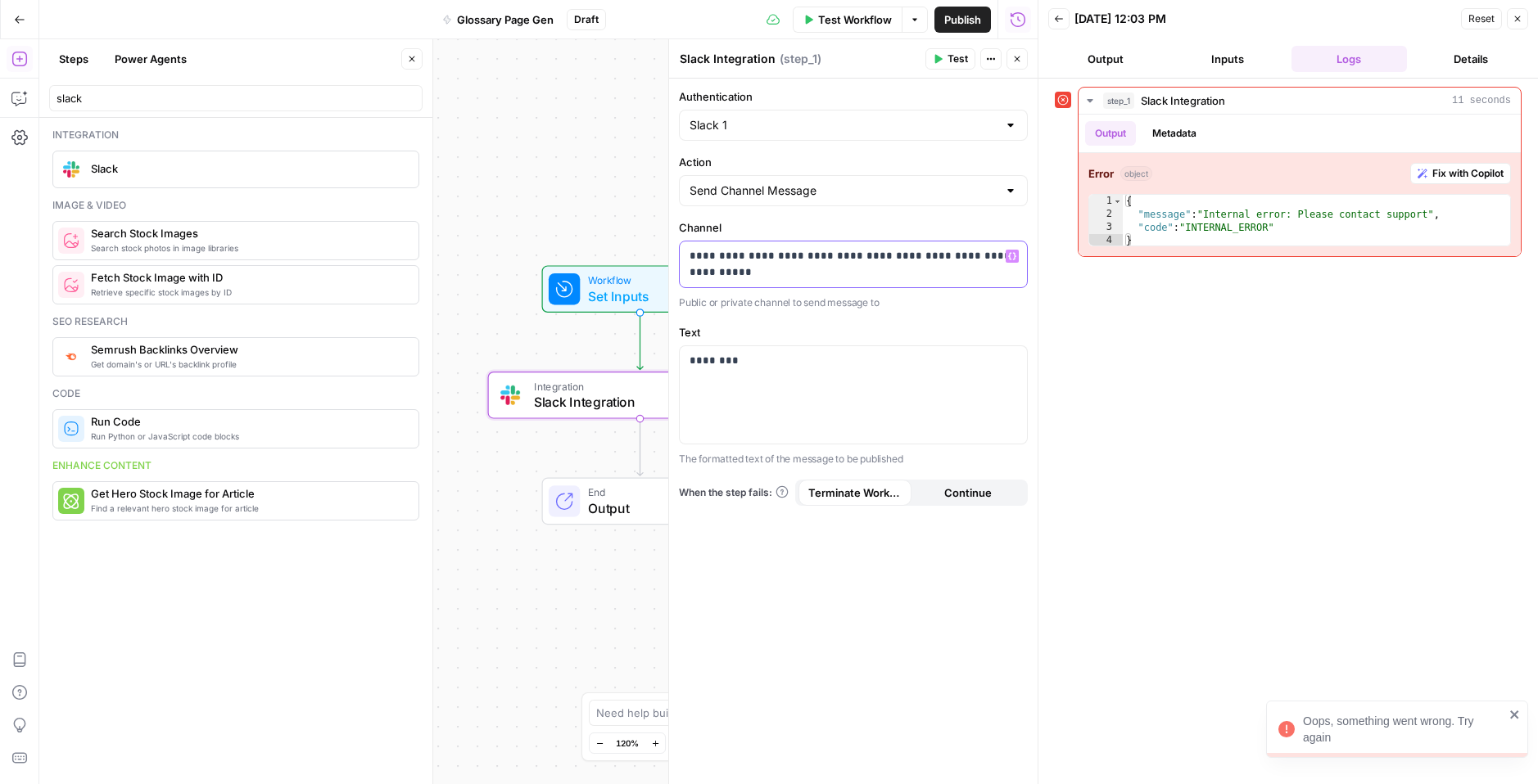
drag, startPoint x: 910, startPoint y: 273, endPoint x: 878, endPoint y: 229, distance: 54.4
click at [878, 229] on div "**********" at bounding box center [854, 265] width 349 height 91
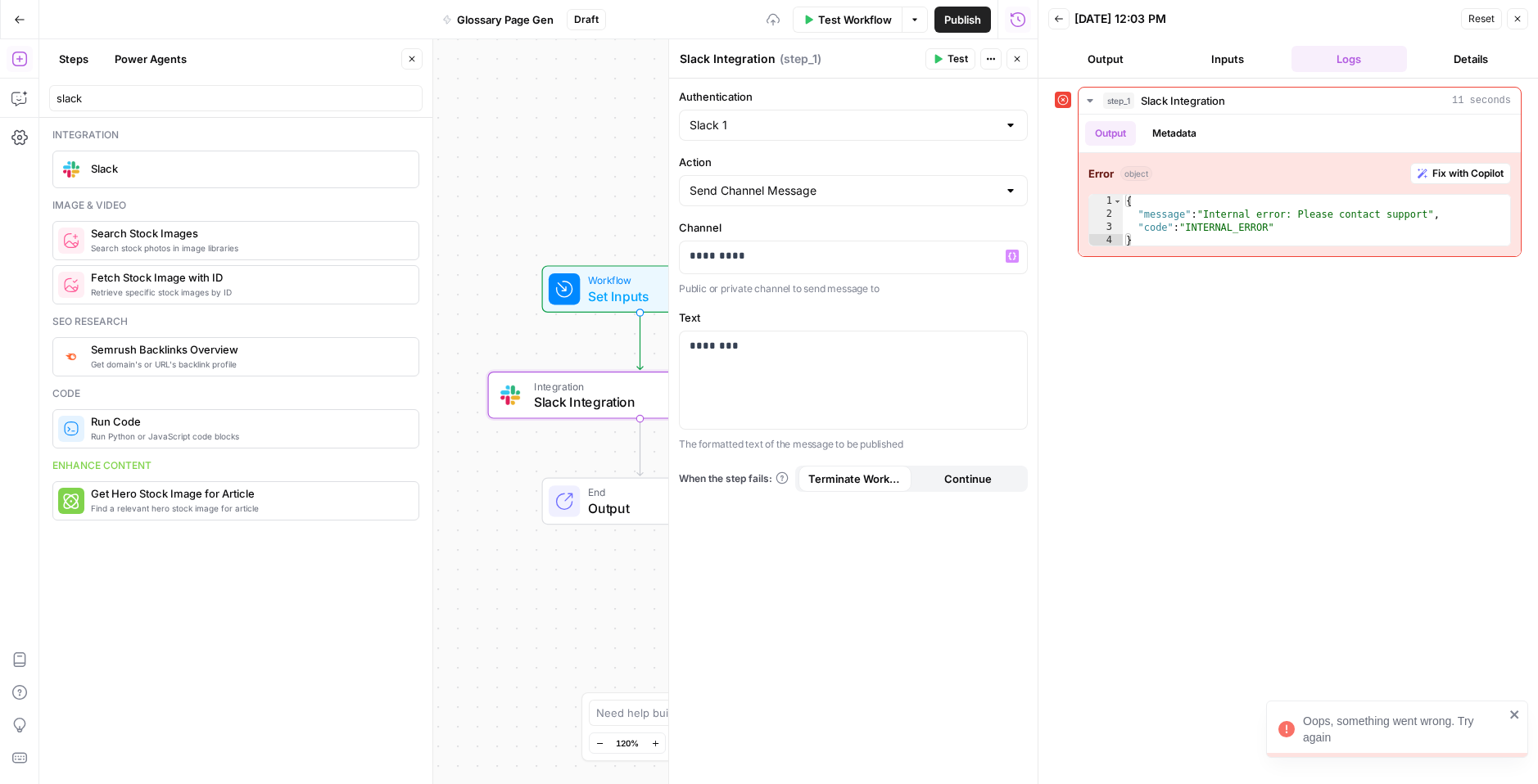
click at [964, 314] on label "Text" at bounding box center [854, 318] width 349 height 17
click at [946, 60] on button "Test" at bounding box center [951, 59] width 50 height 21
click at [1237, 173] on span "Fix with Copilot" at bounding box center [1468, 174] width 71 height 15
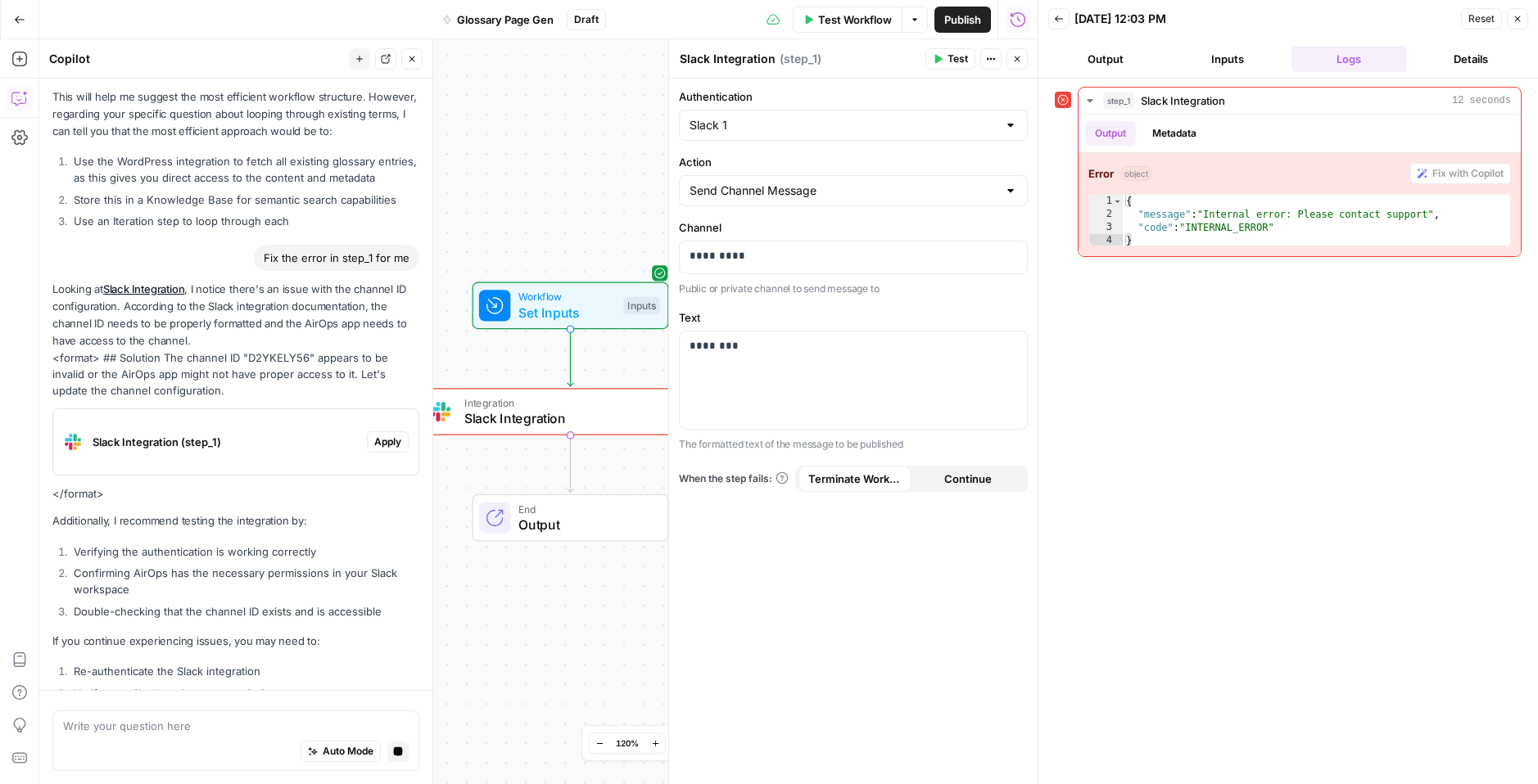
scroll to position [977, 0]
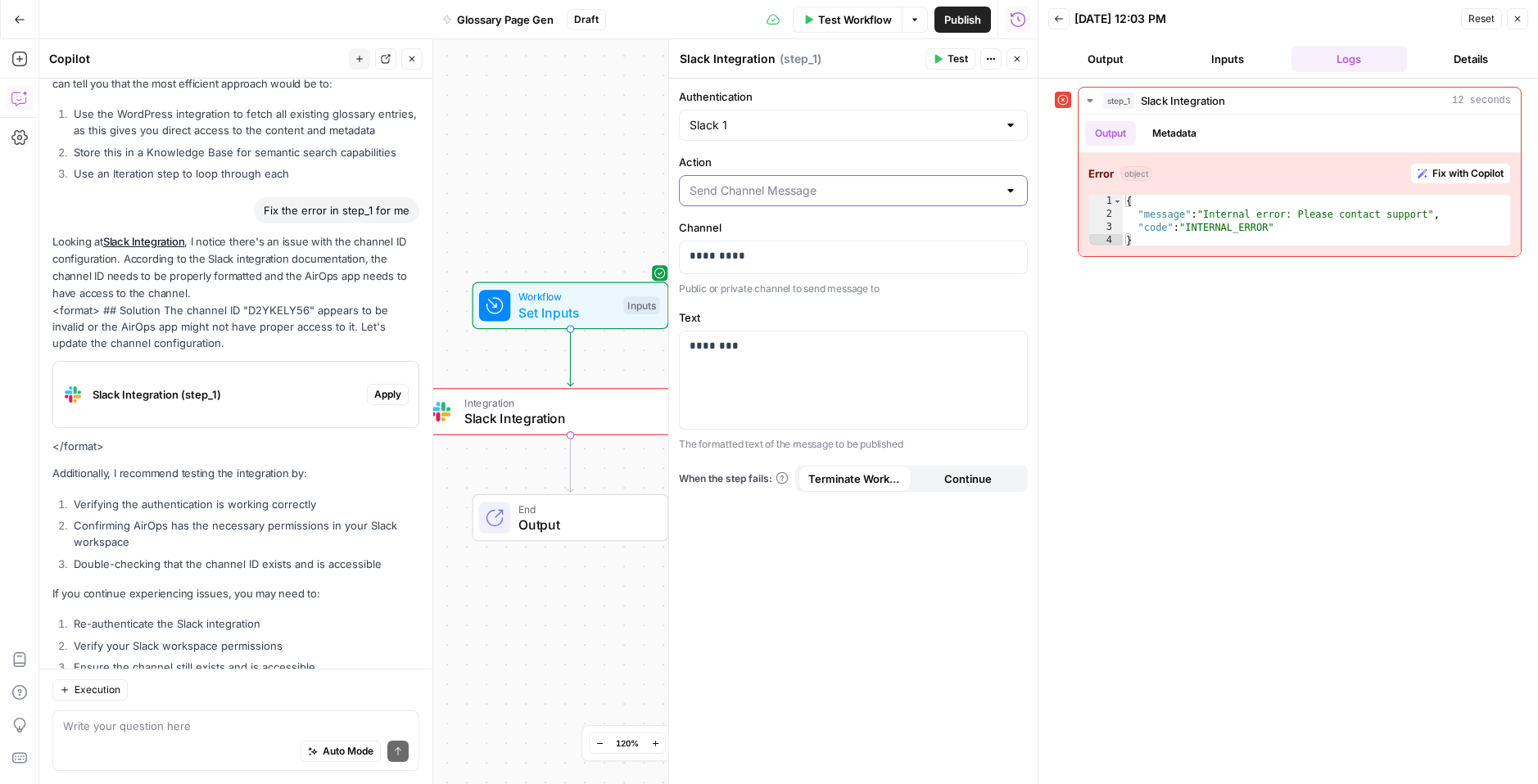
click at [934, 196] on input "Action" at bounding box center [844, 191] width 308 height 17
type input "Send Channel Message"
click at [898, 163] on label "Action" at bounding box center [854, 162] width 349 height 17
click at [898, 183] on input "Send Channel Message" at bounding box center [844, 191] width 308 height 17
type input "Send Channel Message"
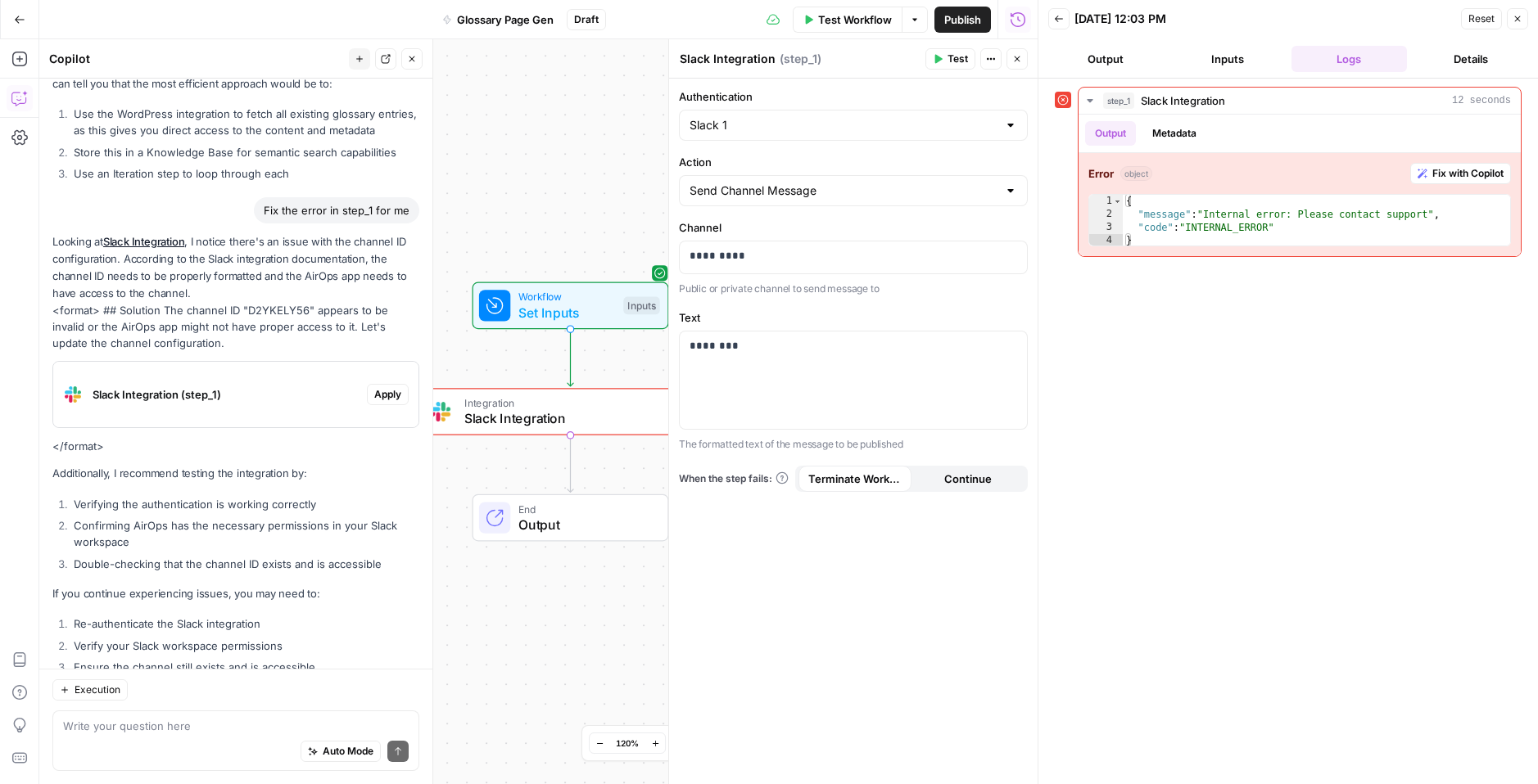
click at [917, 316] on label "Text" at bounding box center [854, 318] width 349 height 17
click at [841, 199] on div "Send Channel Message" at bounding box center [854, 190] width 349 height 31
click at [825, 223] on span "Send Channel Message" at bounding box center [842, 231] width 300 height 17
type input "Send Channel Message"
click at [833, 254] on p "*********" at bounding box center [854, 257] width 328 height 17
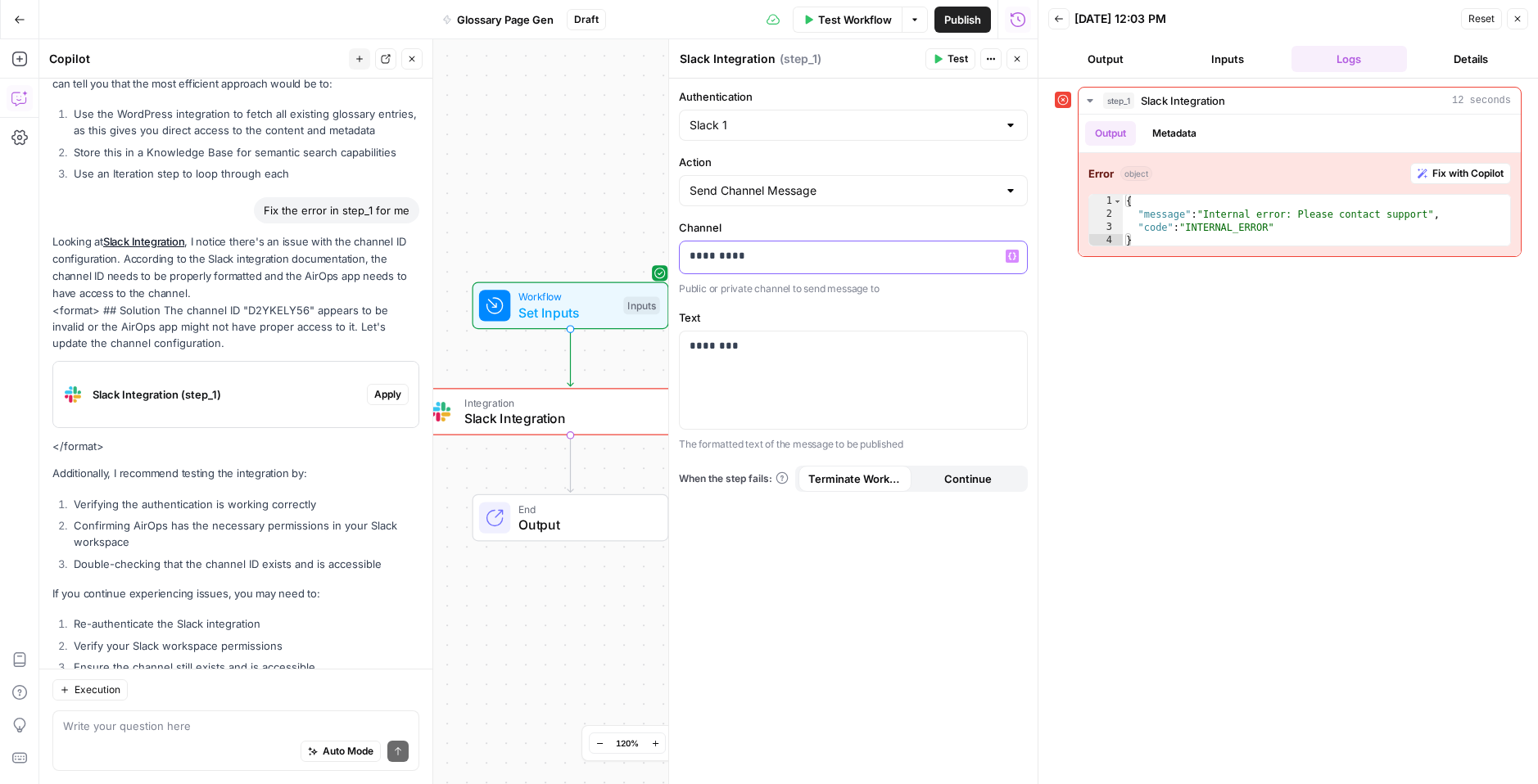
click at [833, 254] on p "*********" at bounding box center [854, 257] width 328 height 17
click at [25, 16] on button "Go Back" at bounding box center [20, 20] width 30 height 30
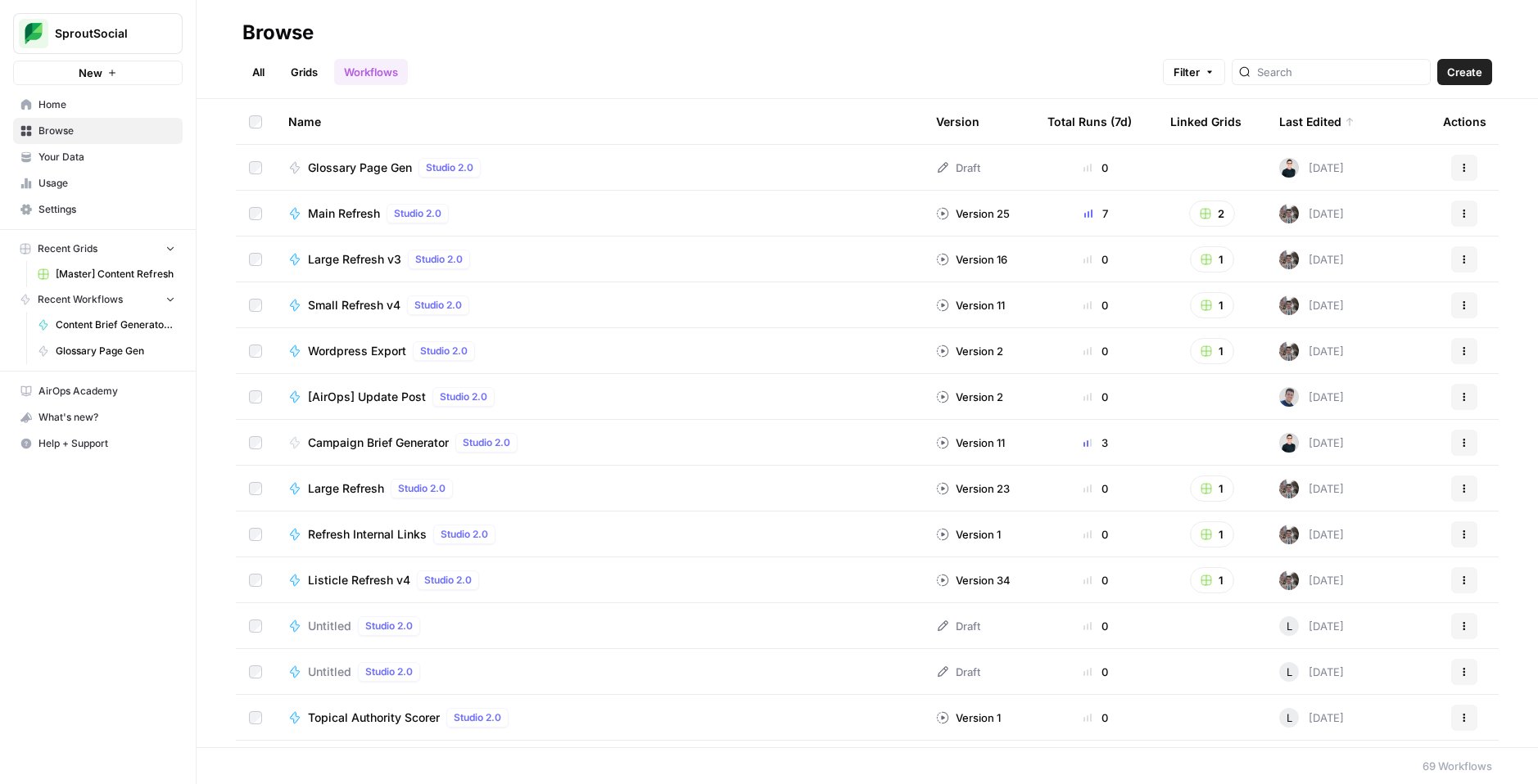
click at [89, 209] on span "Settings" at bounding box center [106, 210] width 136 height 15
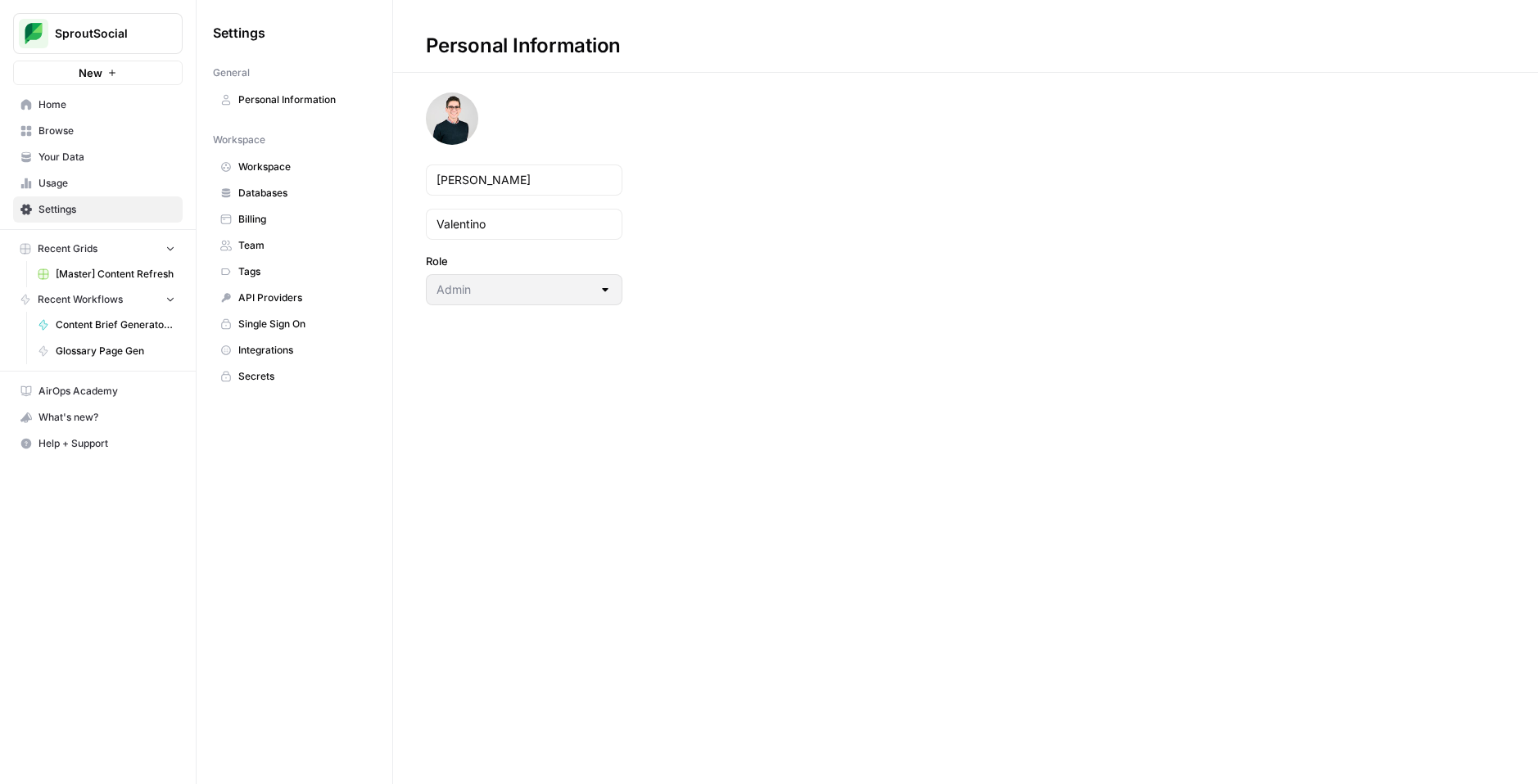
click at [293, 344] on span "Integrations" at bounding box center [303, 351] width 130 height 15
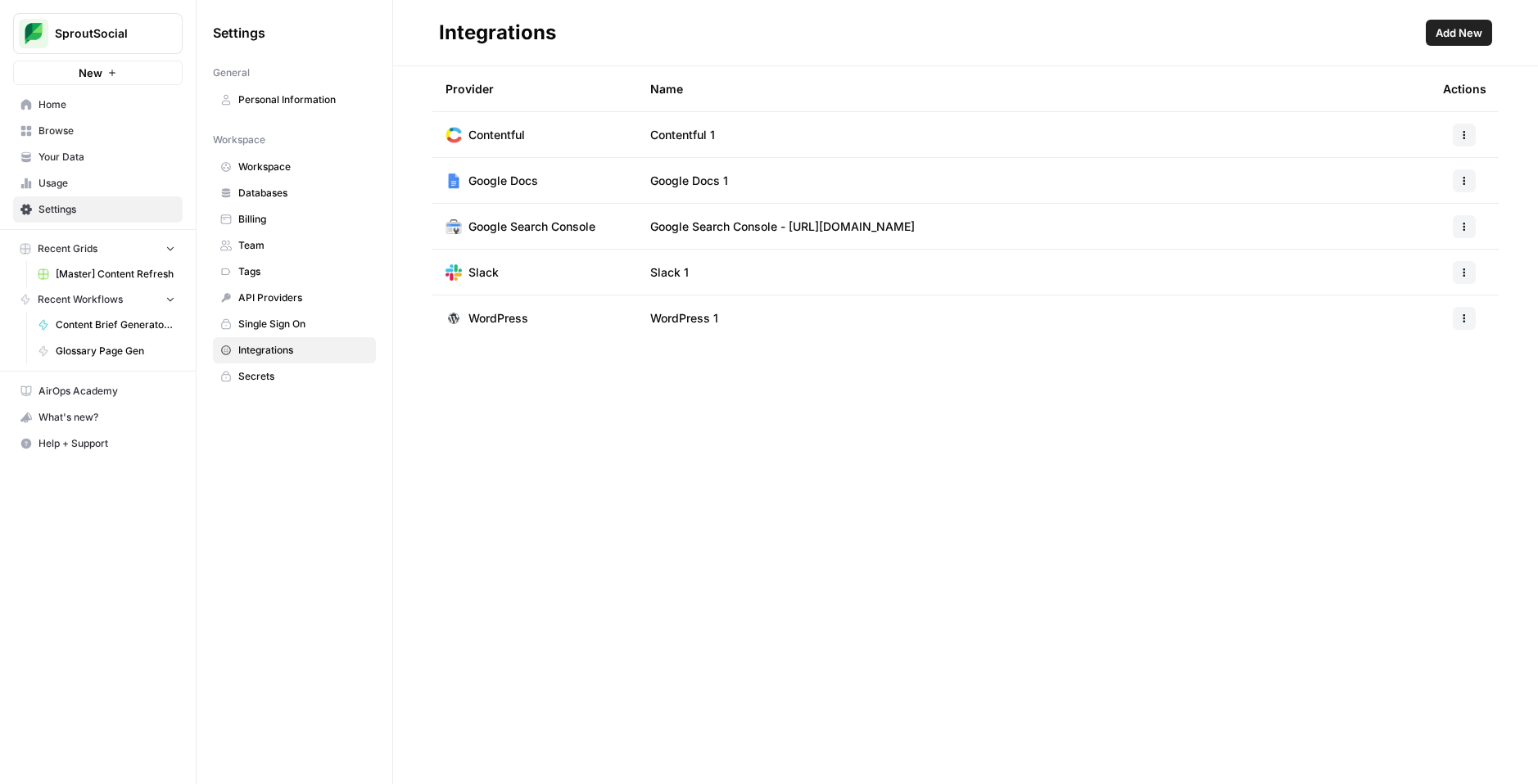
click at [702, 276] on td "Slack 1" at bounding box center [1033, 273] width 793 height 45
click at [1237, 265] on button "button" at bounding box center [1464, 273] width 23 height 23
click at [1237, 311] on span "Edit" at bounding box center [1430, 310] width 52 height 17
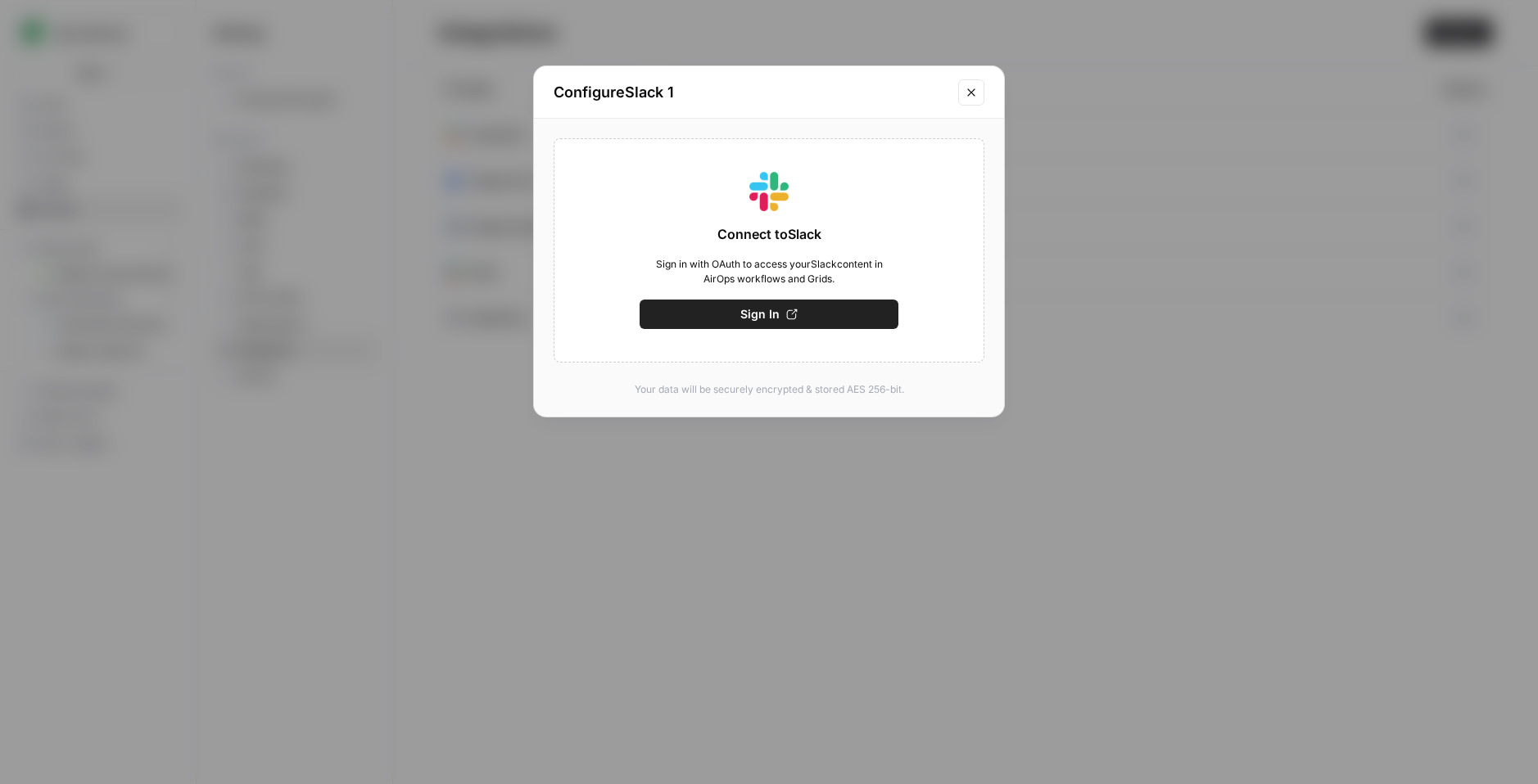
click at [969, 96] on icon "Close modal" at bounding box center [971, 92] width 13 height 13
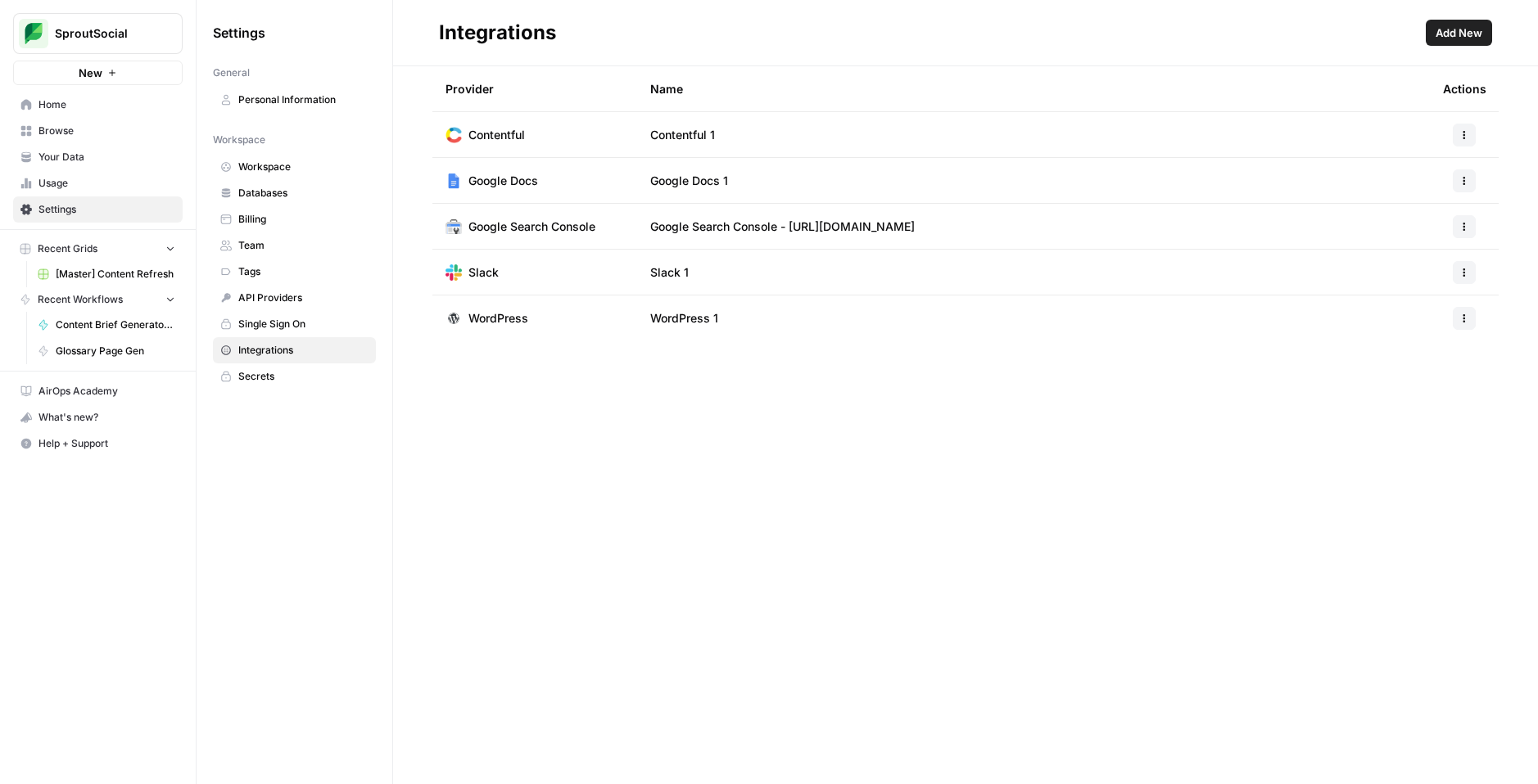
click at [76, 136] on span "Browse" at bounding box center [106, 131] width 136 height 15
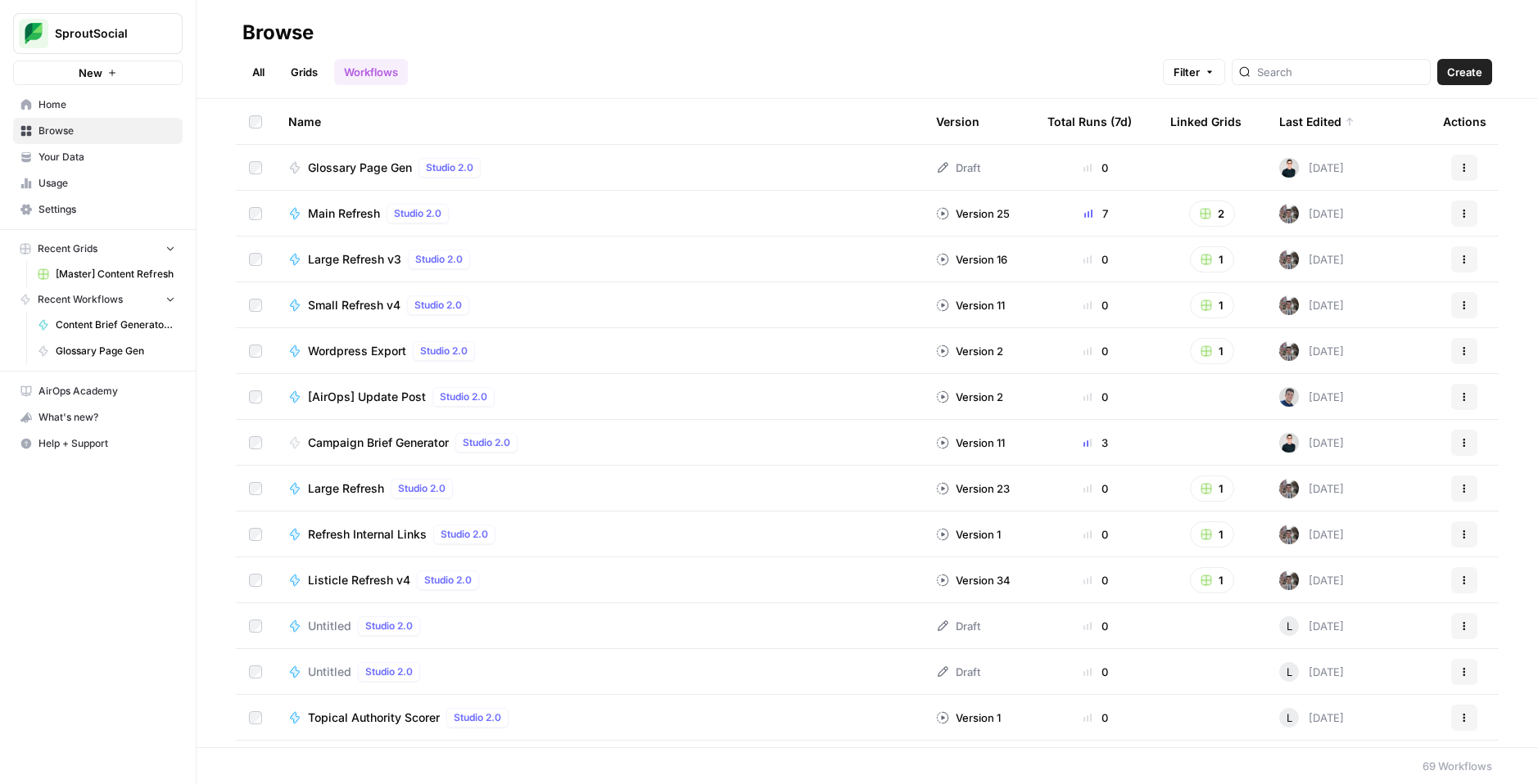
click at [343, 170] on span "Glossary Page Gen" at bounding box center [360, 168] width 104 height 17
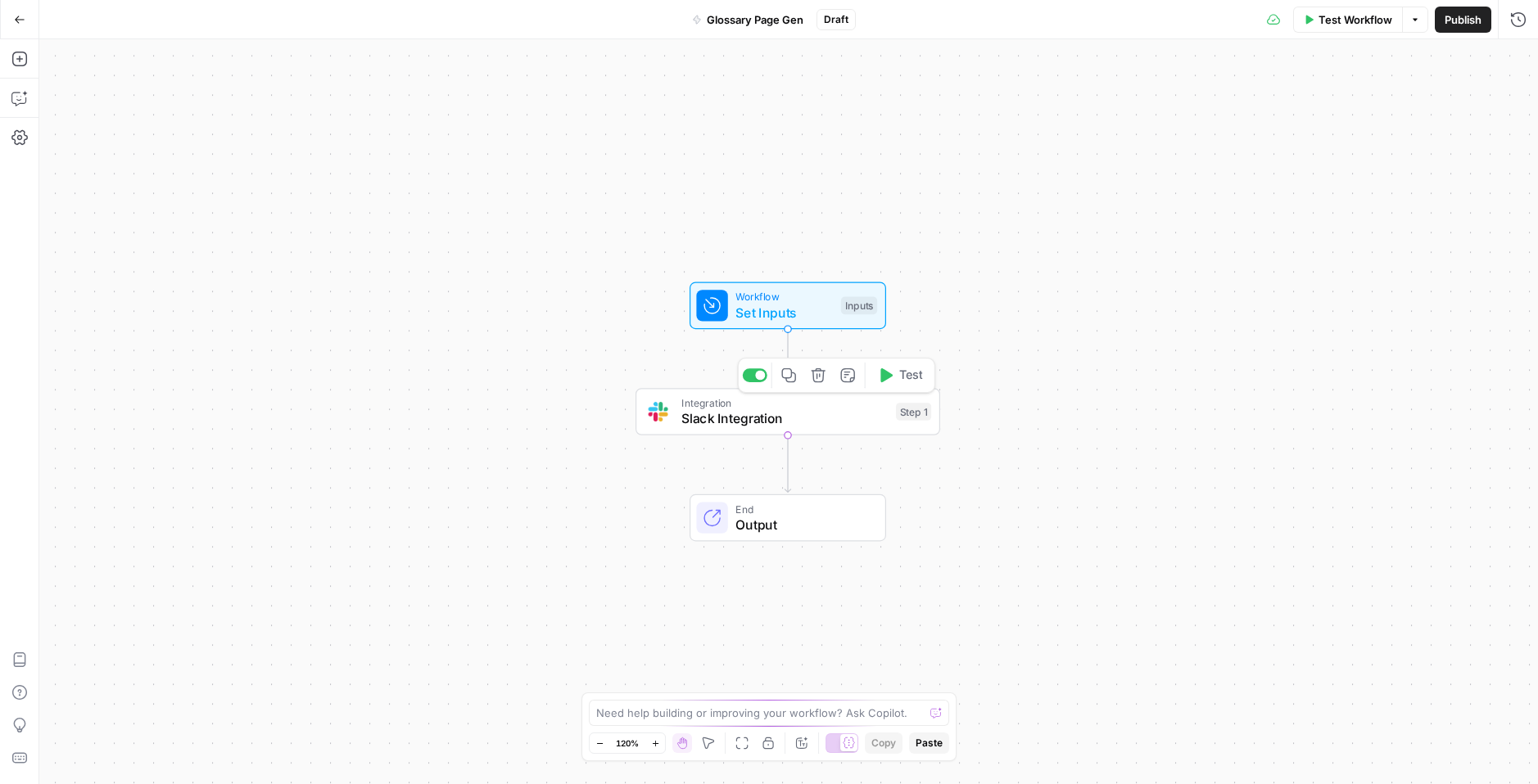
click at [846, 417] on span "Slack Integration" at bounding box center [784, 418] width 206 height 20
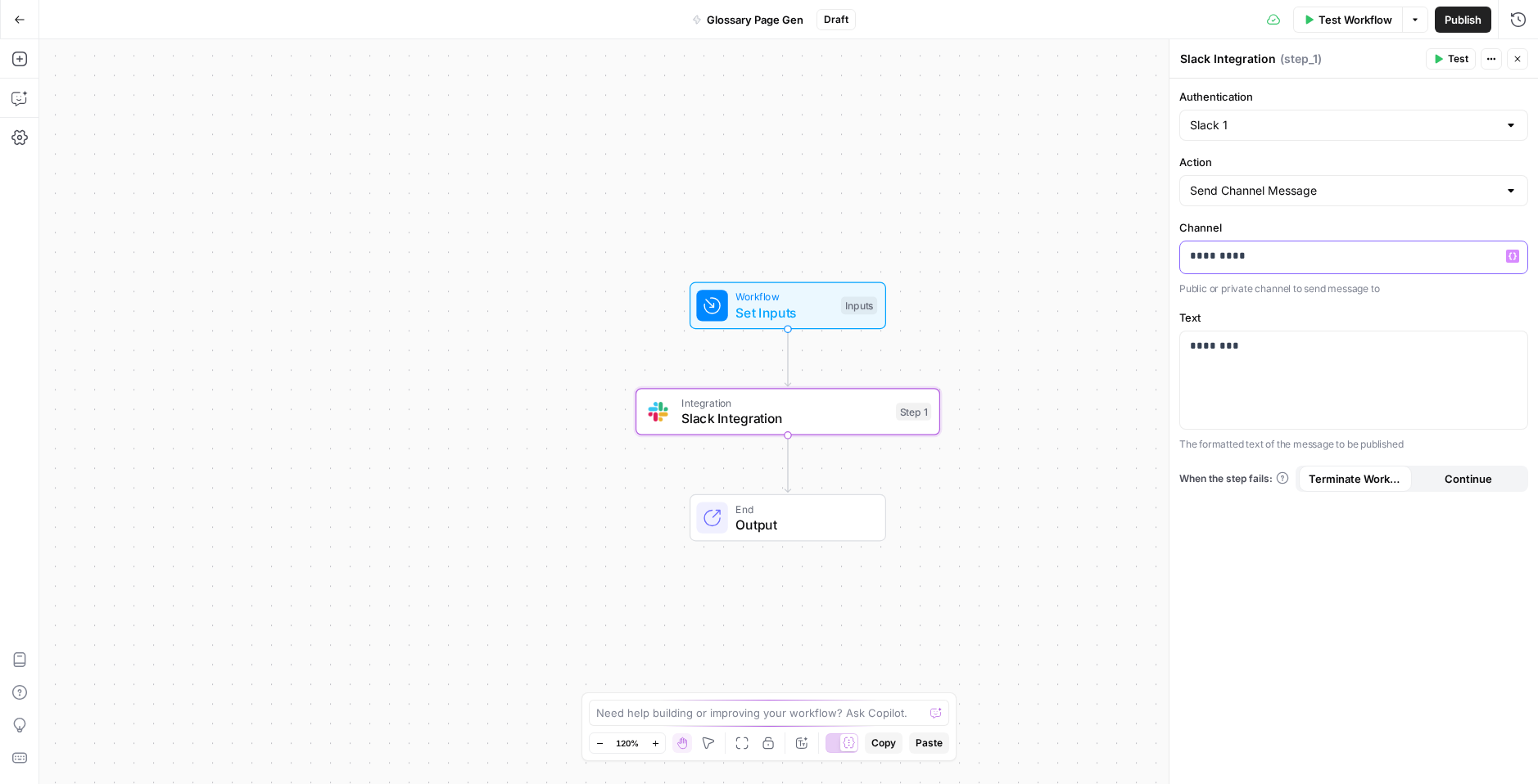
click at [1237, 261] on p "*********" at bounding box center [1354, 257] width 328 height 17
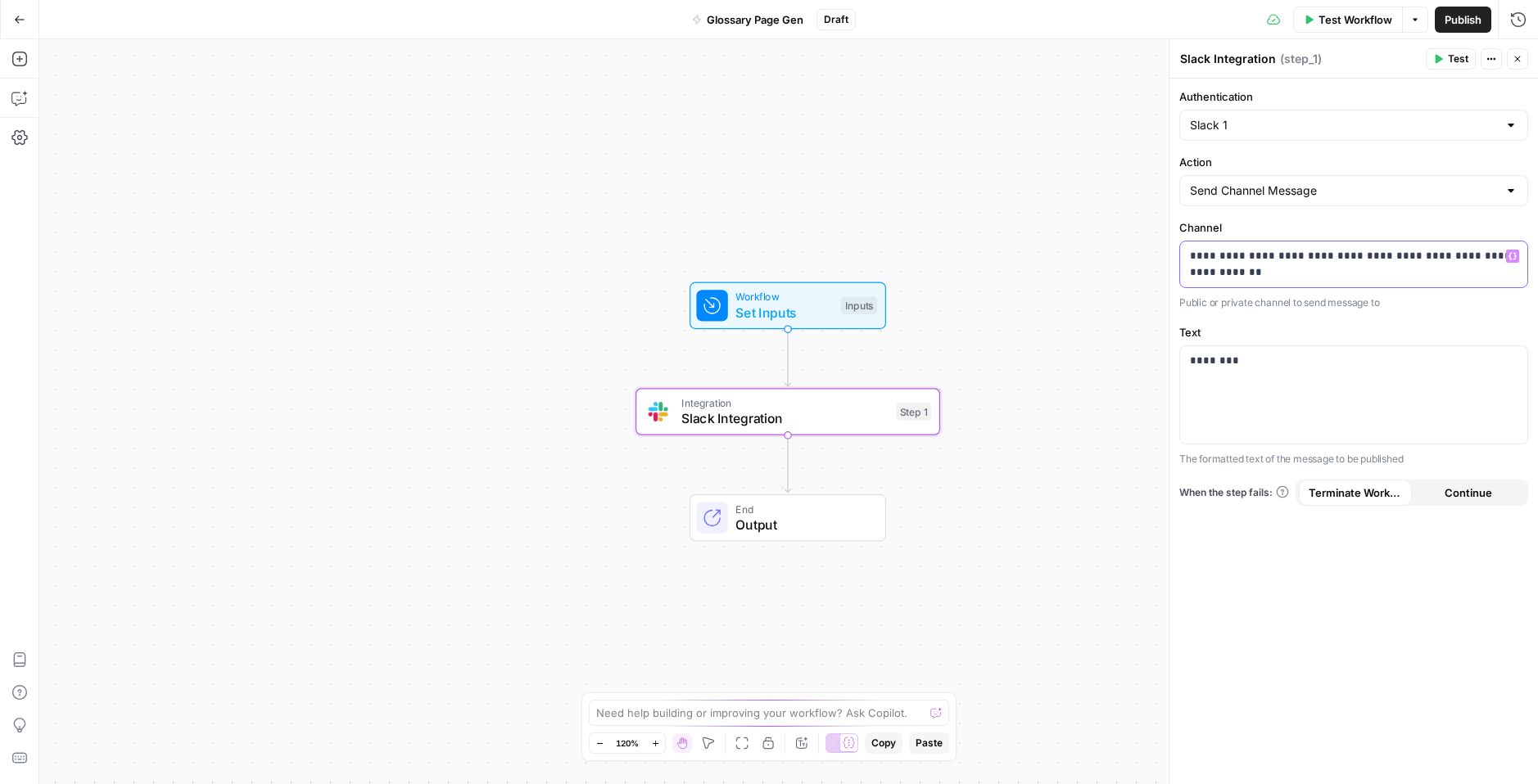
drag, startPoint x: 1410, startPoint y: 274, endPoint x: 1405, endPoint y: 245, distance: 29.4
click at [1237, 245] on div "**********" at bounding box center [1354, 264] width 347 height 46
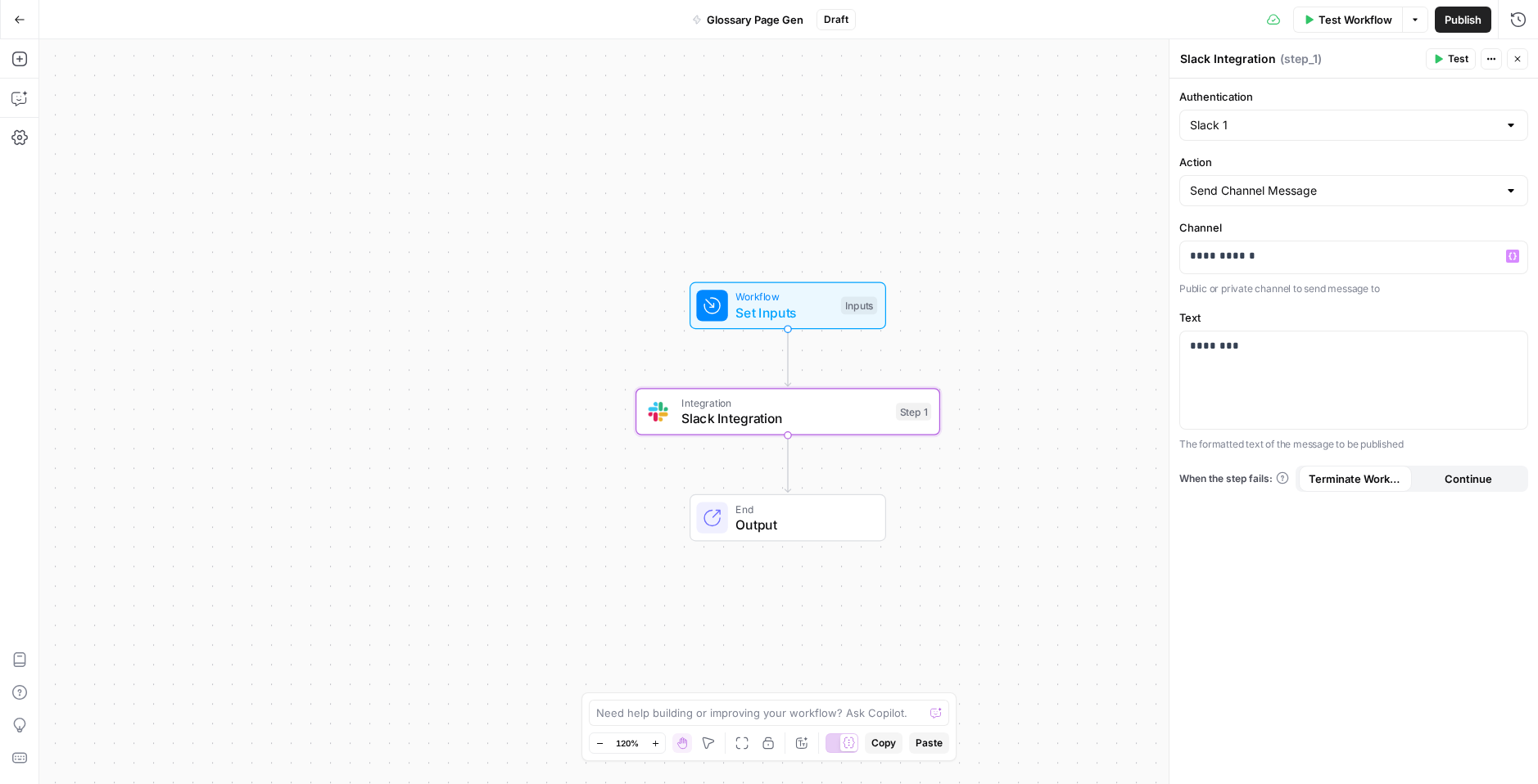
click at [1237, 68] on div "Slack Integration Slack Integration ( step_1 ) Test Actions Close" at bounding box center [1354, 59] width 349 height 21
click at [1237, 59] on icon "button" at bounding box center [1440, 60] width 7 height 9
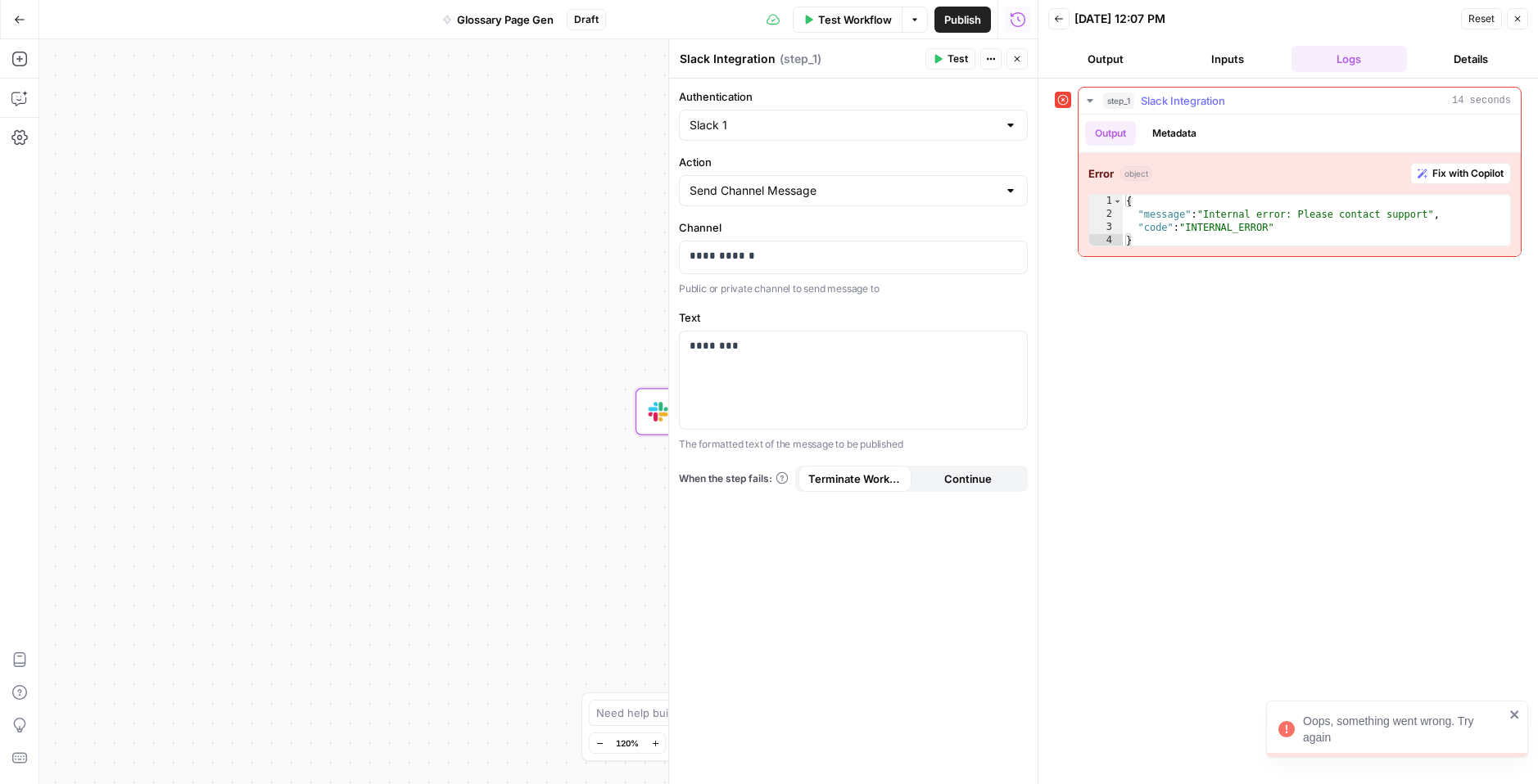
click at [1164, 133] on button "Metadata" at bounding box center [1175, 133] width 63 height 24
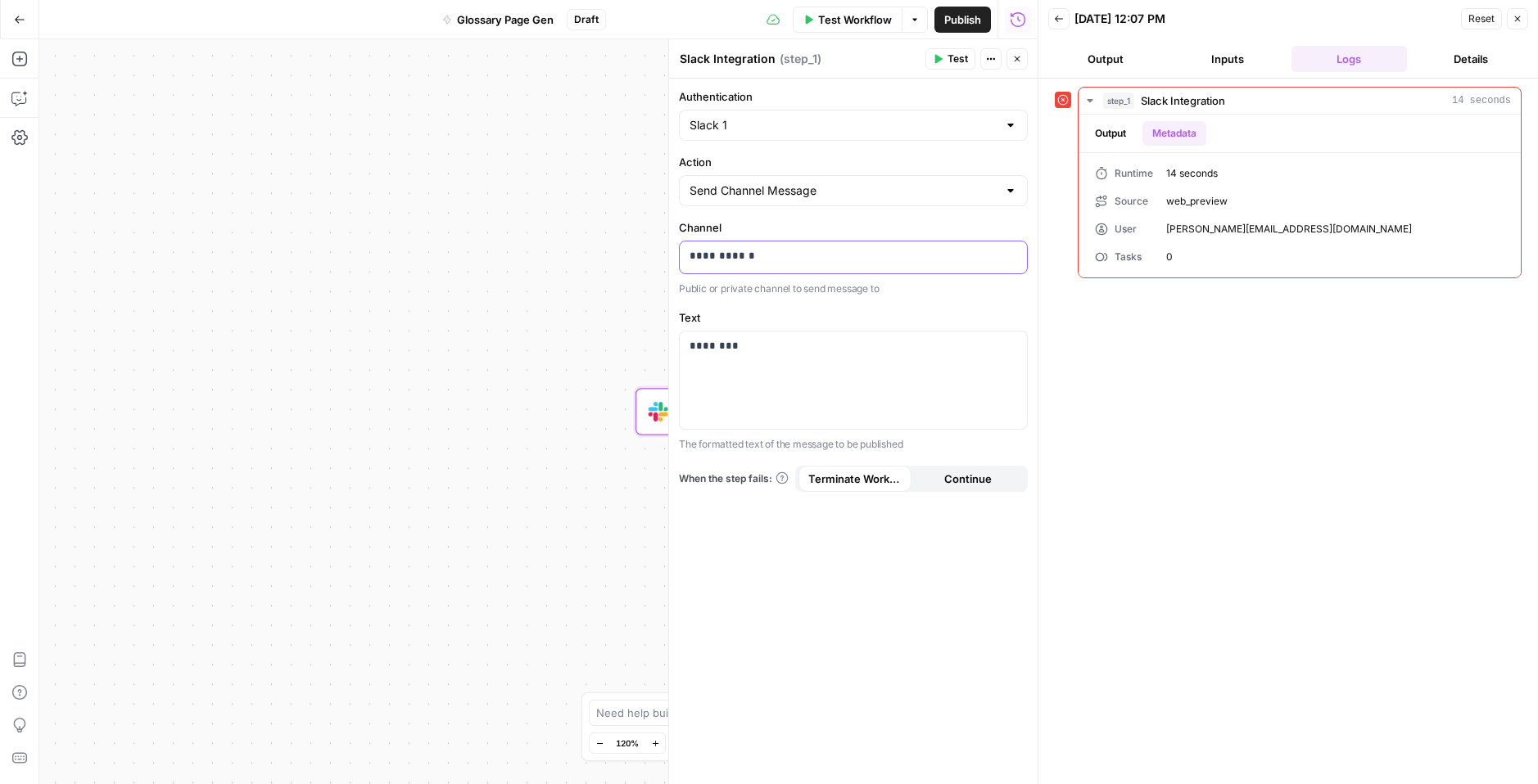
click at [843, 260] on p "**********" at bounding box center [854, 257] width 328 height 17
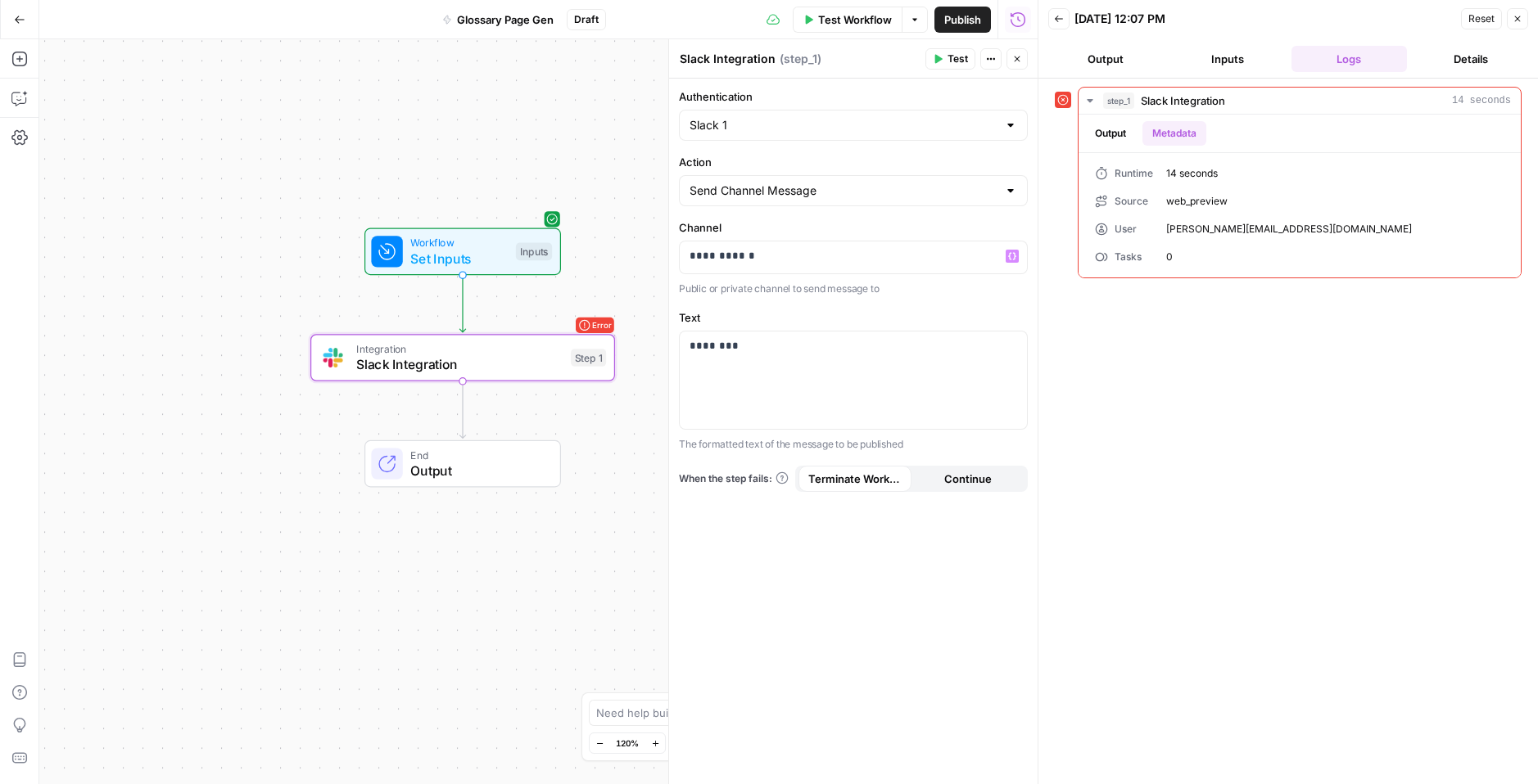
click at [1237, 394] on div "step_1 Slack Integration 14 seconds Output Metadata Runtime 14 seconds Source w…" at bounding box center [1289, 431] width 467 height 690
click at [993, 305] on div "**********" at bounding box center [854, 431] width 369 height 706
